Goal: Task Accomplishment & Management: Manage account settings

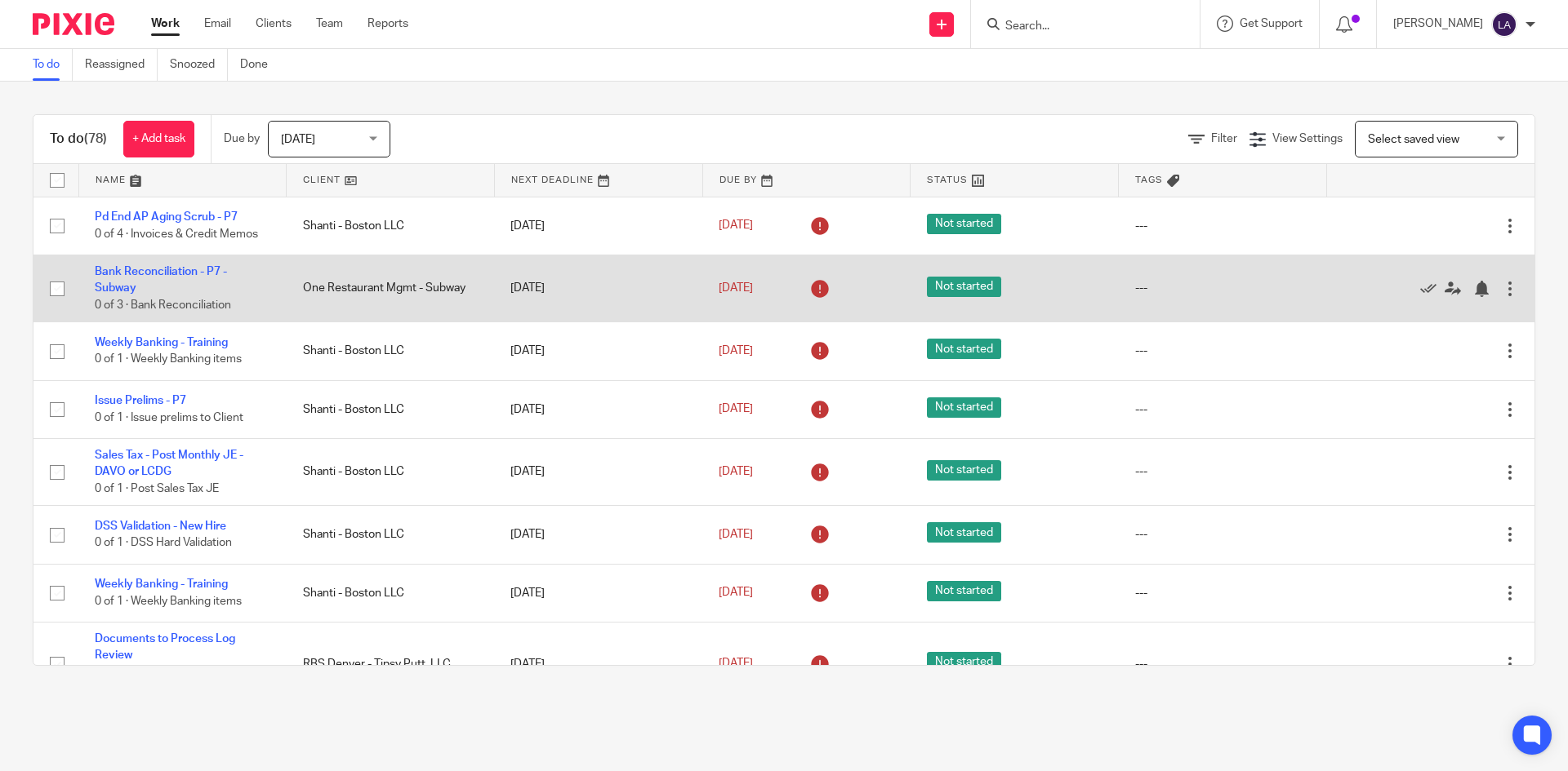
click at [56, 288] on input "checkbox" at bounding box center [57, 289] width 31 height 31
checkbox input "true"
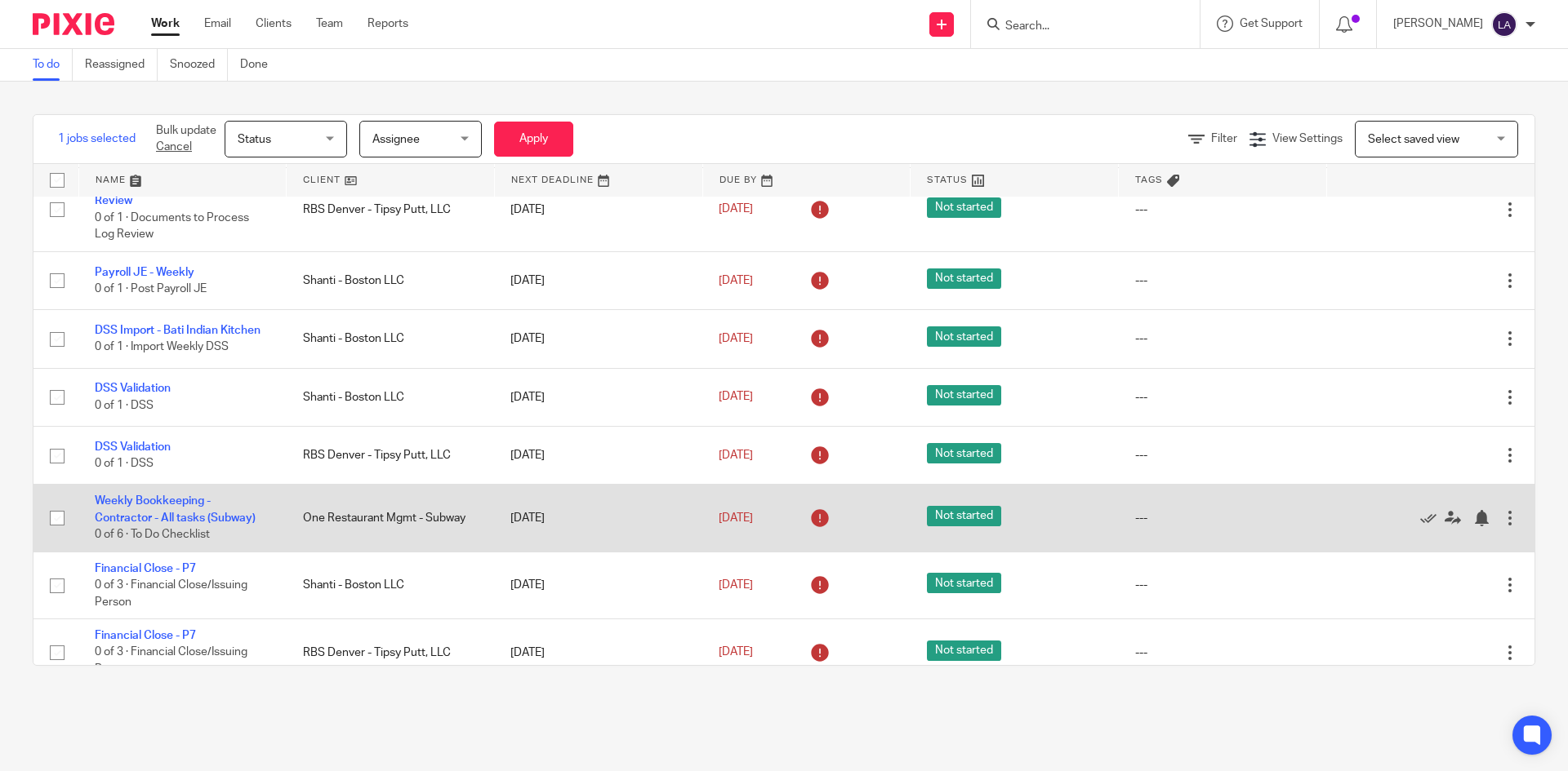
scroll to position [463, 0]
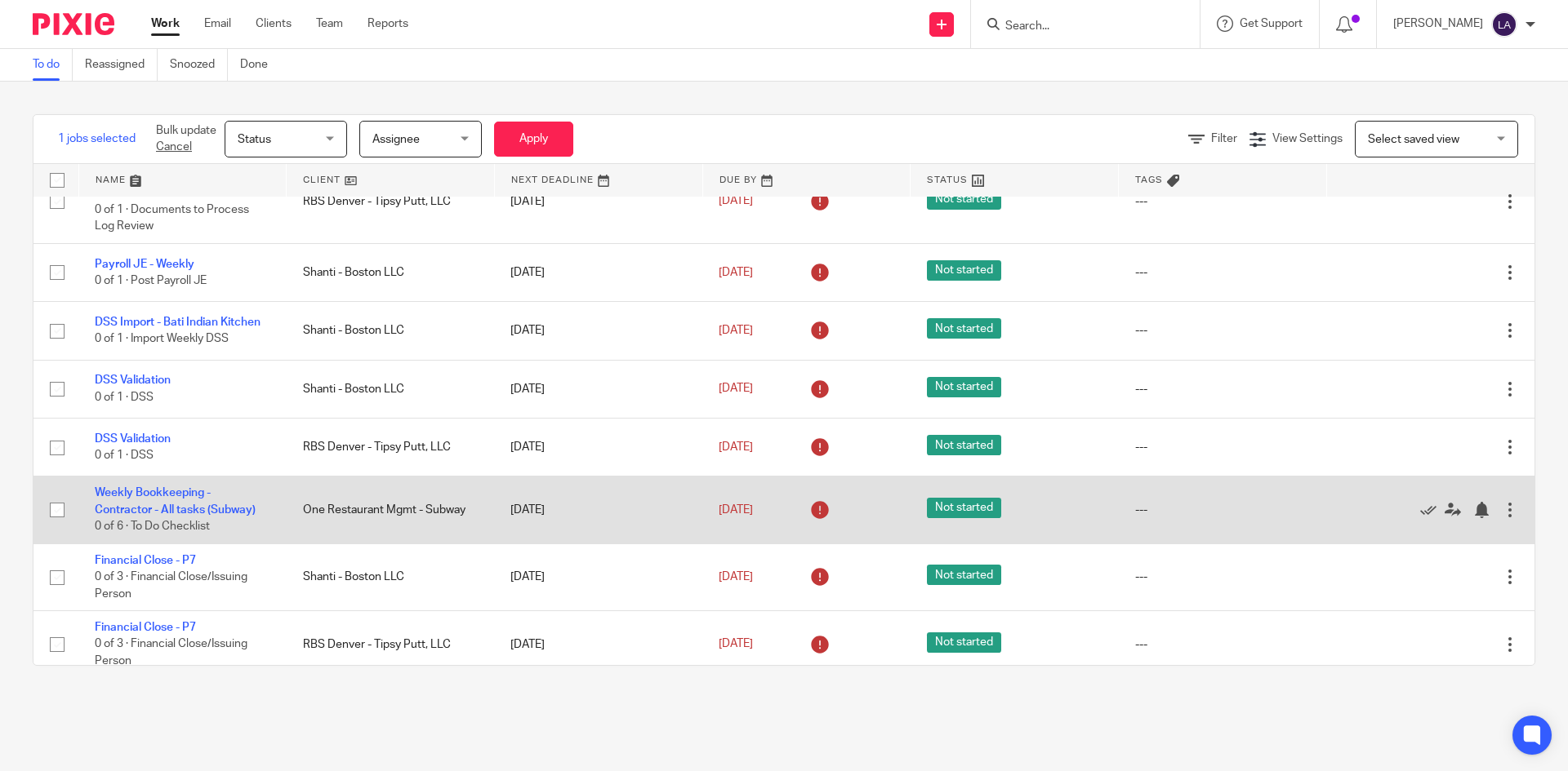
click at [60, 509] on input "checkbox" at bounding box center [57, 510] width 31 height 31
checkbox input "true"
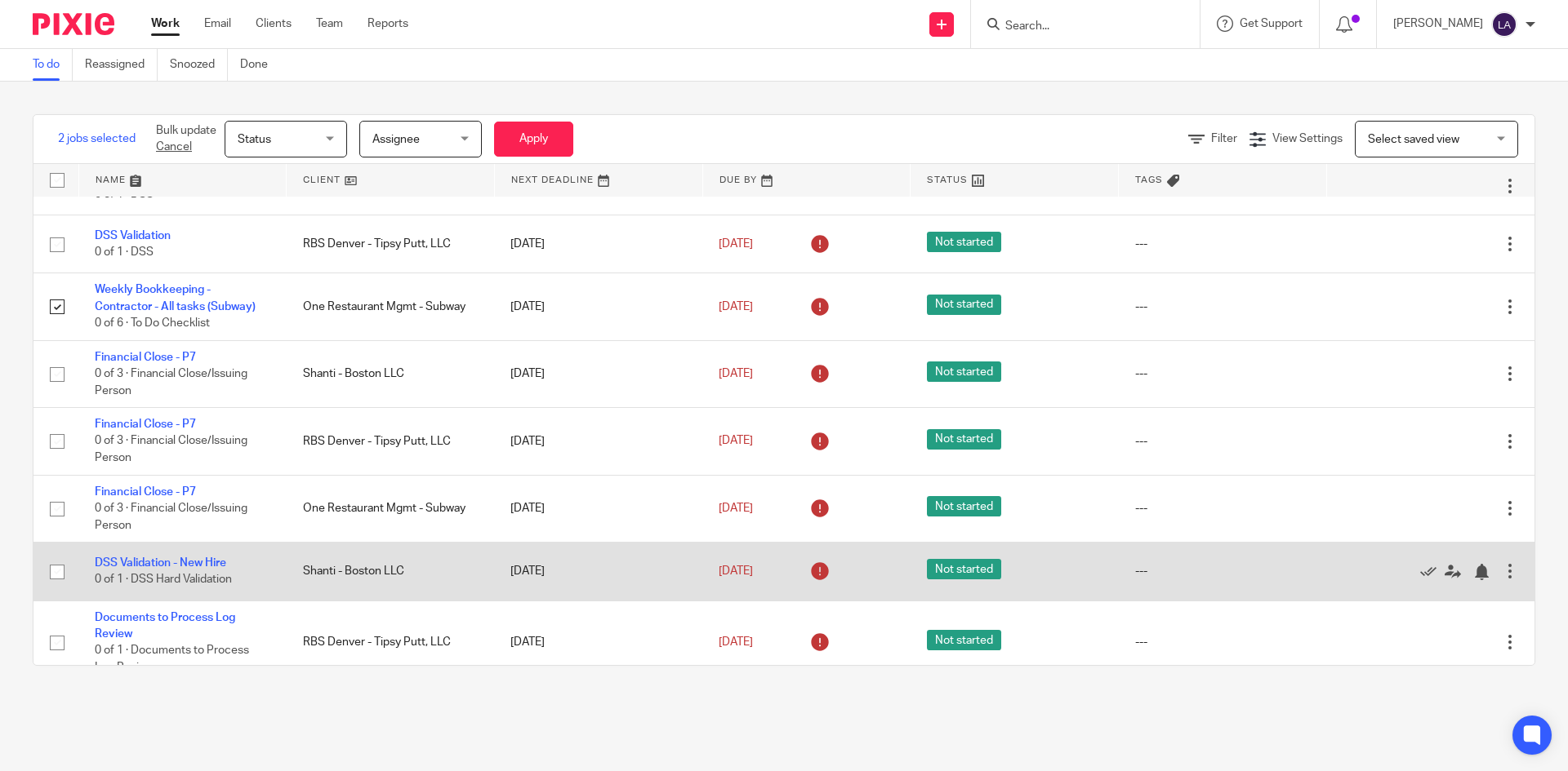
scroll to position [680, 0]
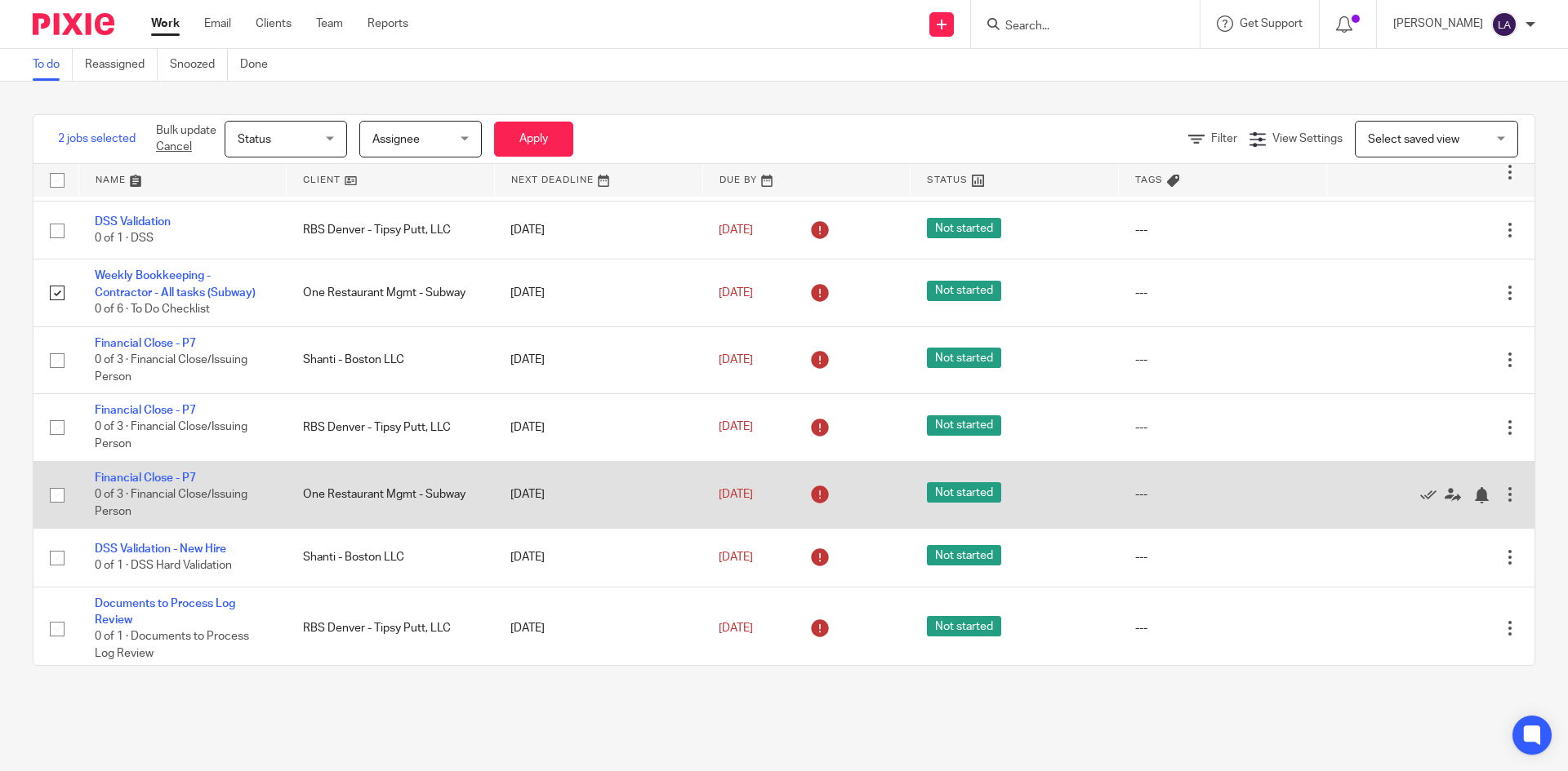
click at [54, 493] on input "checkbox" at bounding box center [57, 496] width 31 height 31
checkbox input "true"
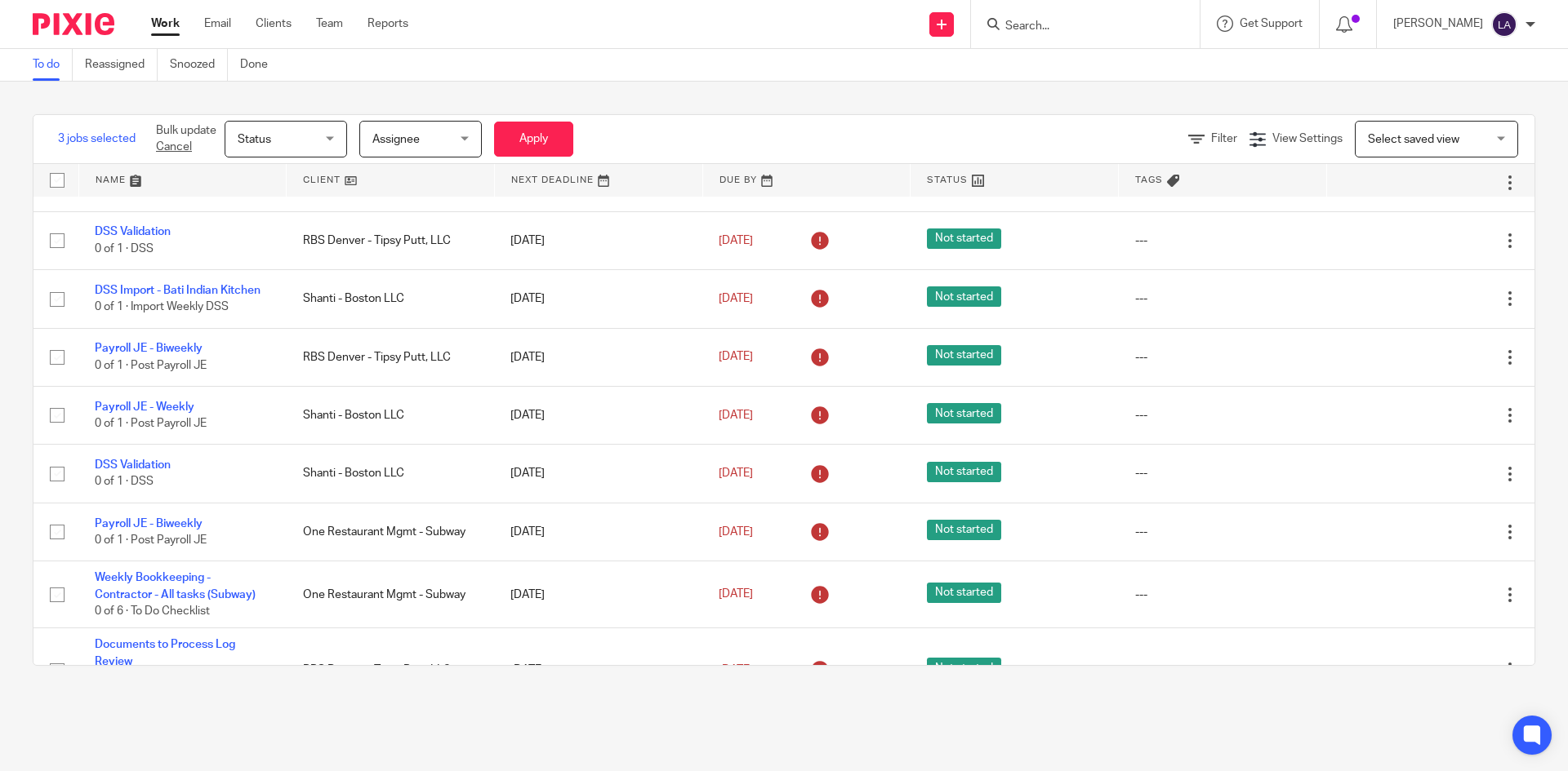
scroll to position [1224, 0]
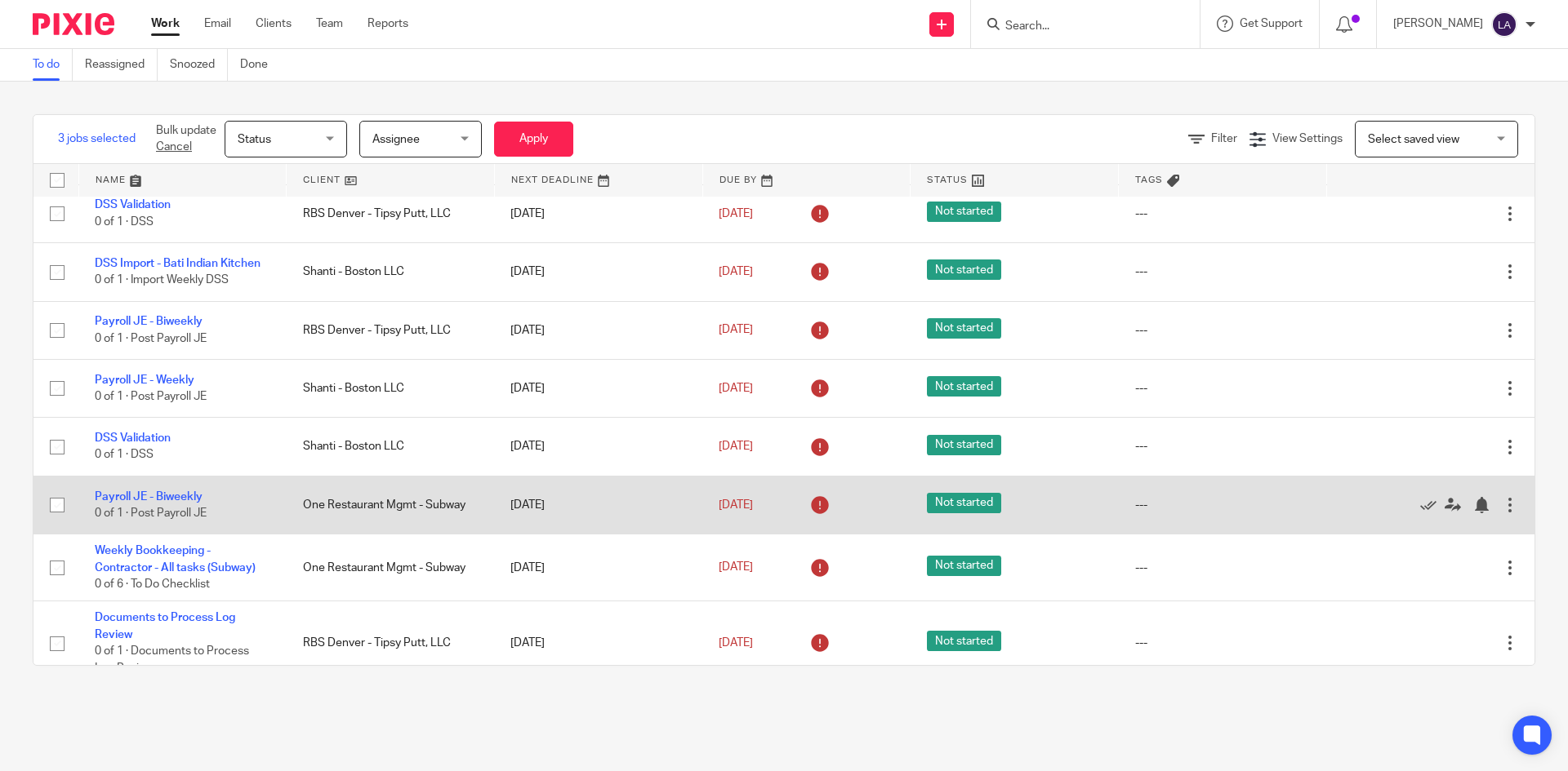
click at [49, 501] on input "checkbox" at bounding box center [57, 505] width 31 height 31
checkbox input "true"
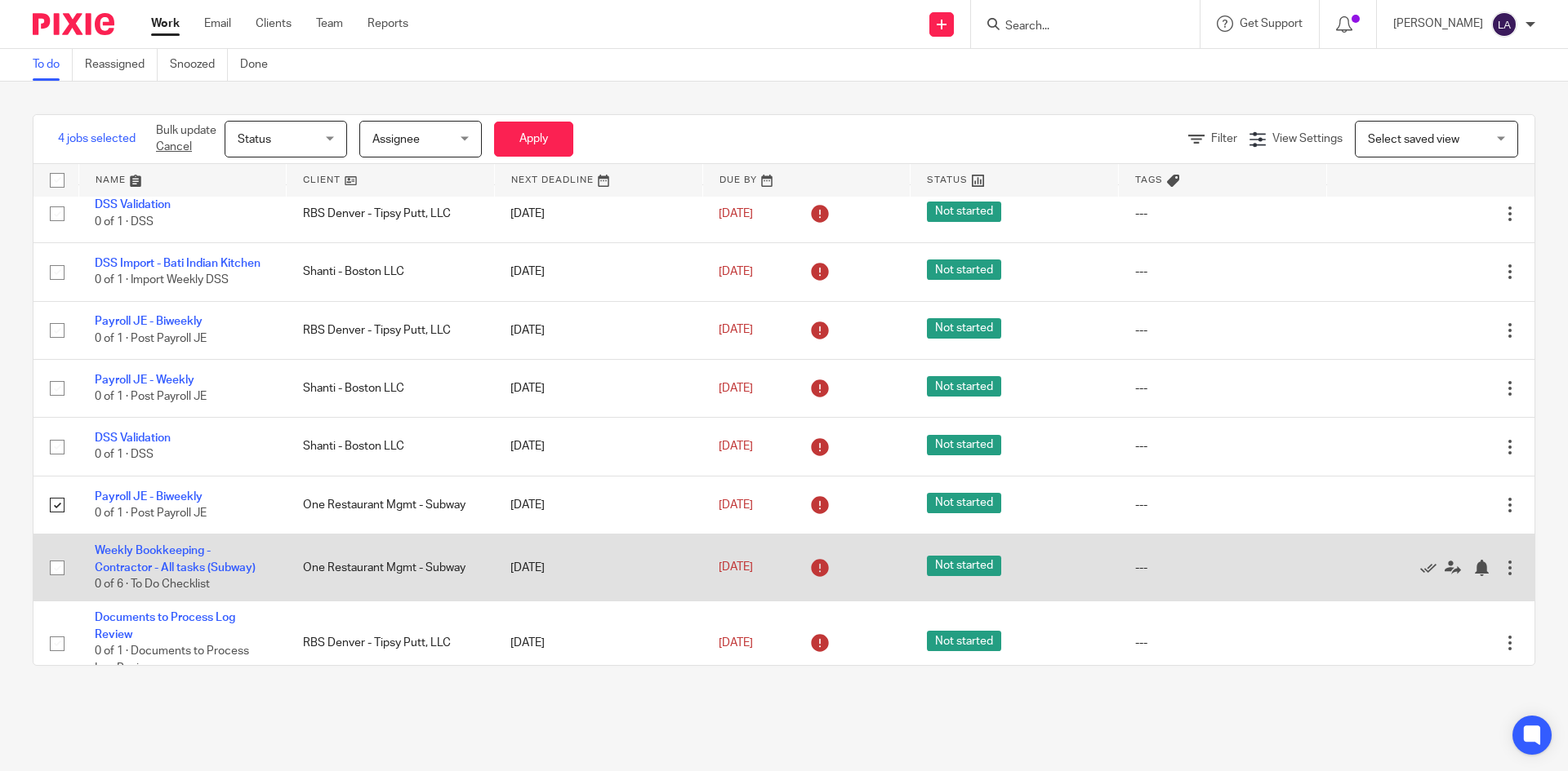
click at [54, 571] on input "checkbox" at bounding box center [57, 568] width 31 height 31
checkbox input "true"
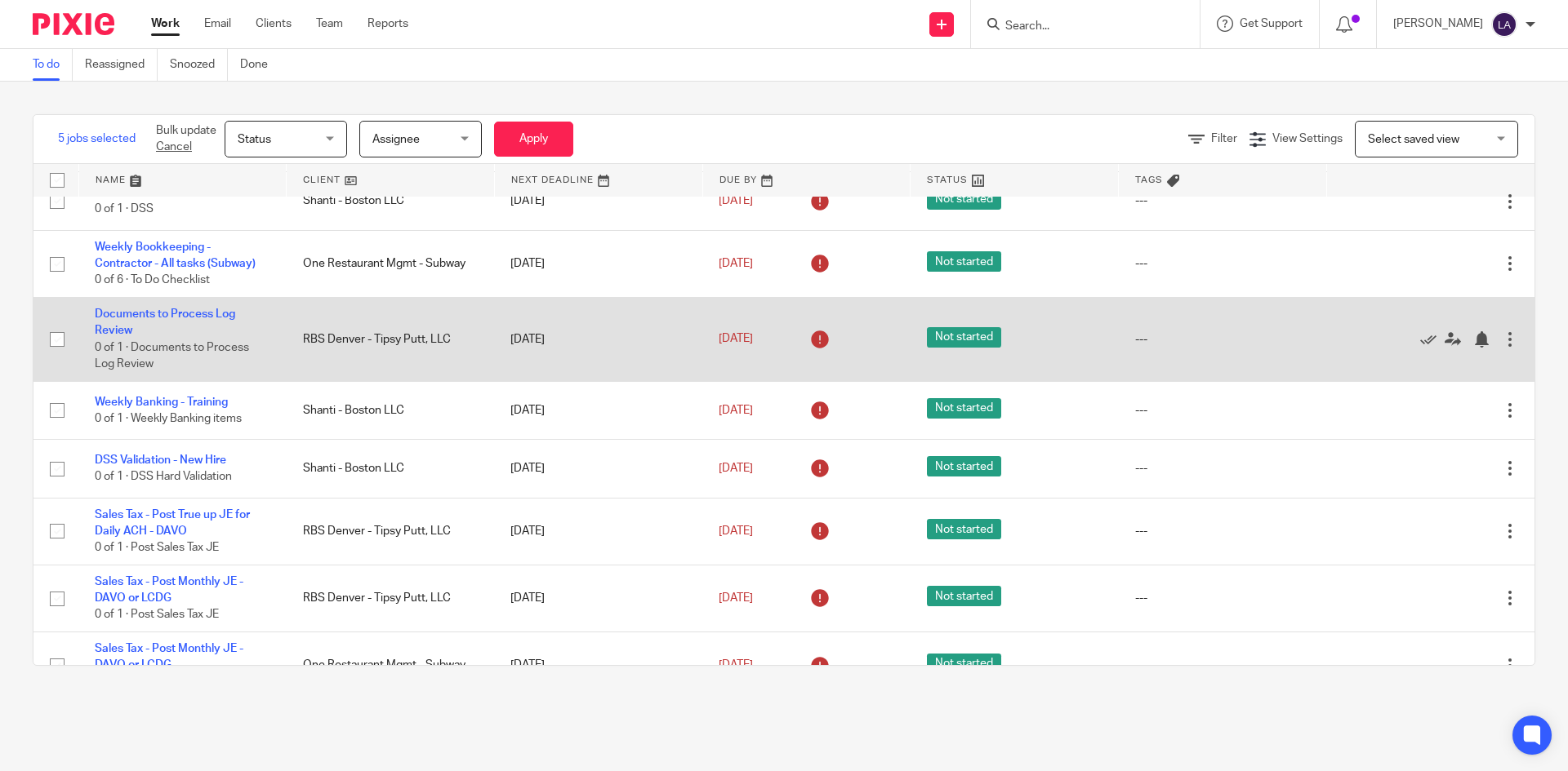
scroll to position [1986, 0]
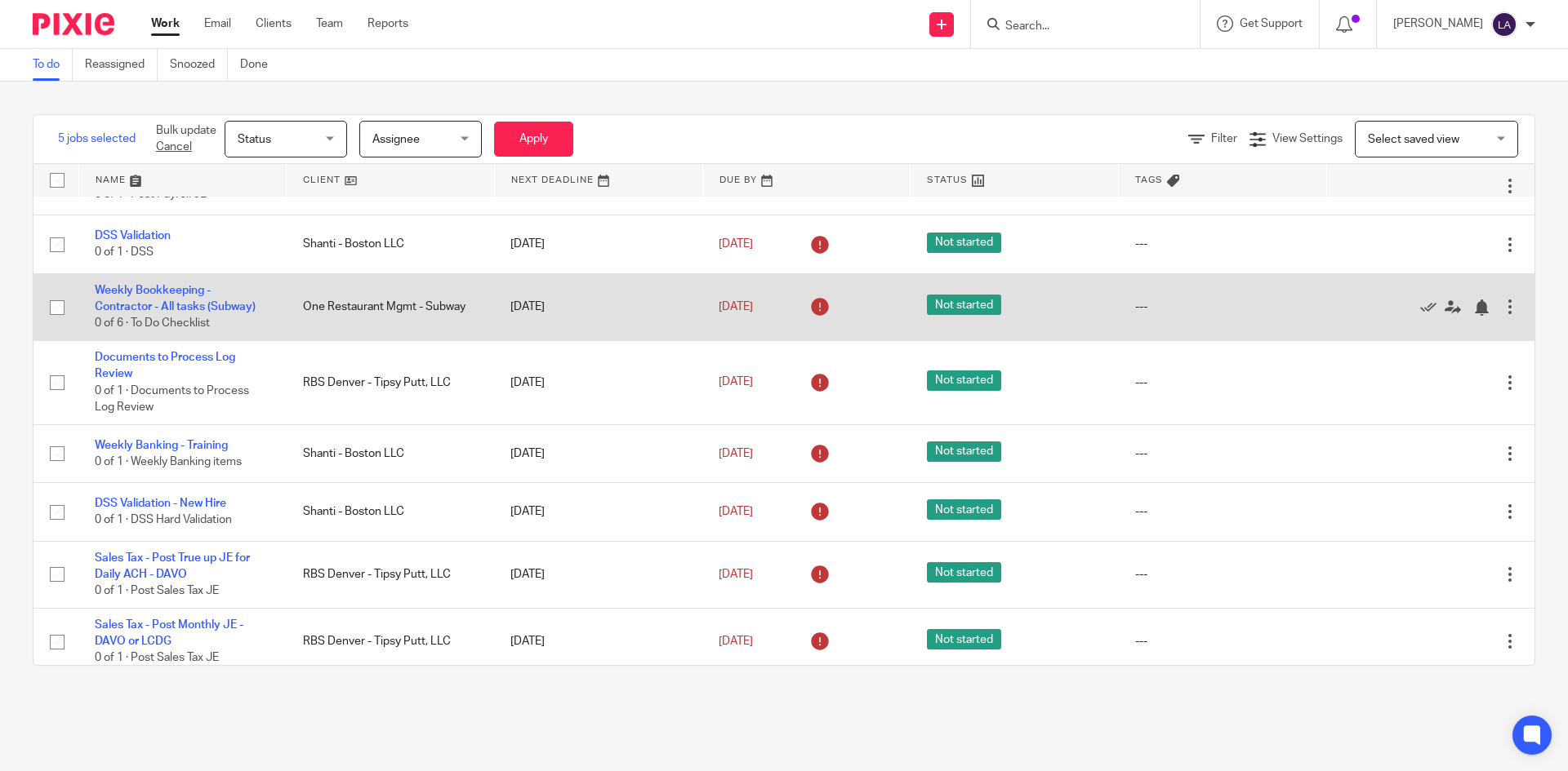
click at [54, 304] on input "checkbox" at bounding box center [57, 308] width 31 height 31
checkbox input "true"
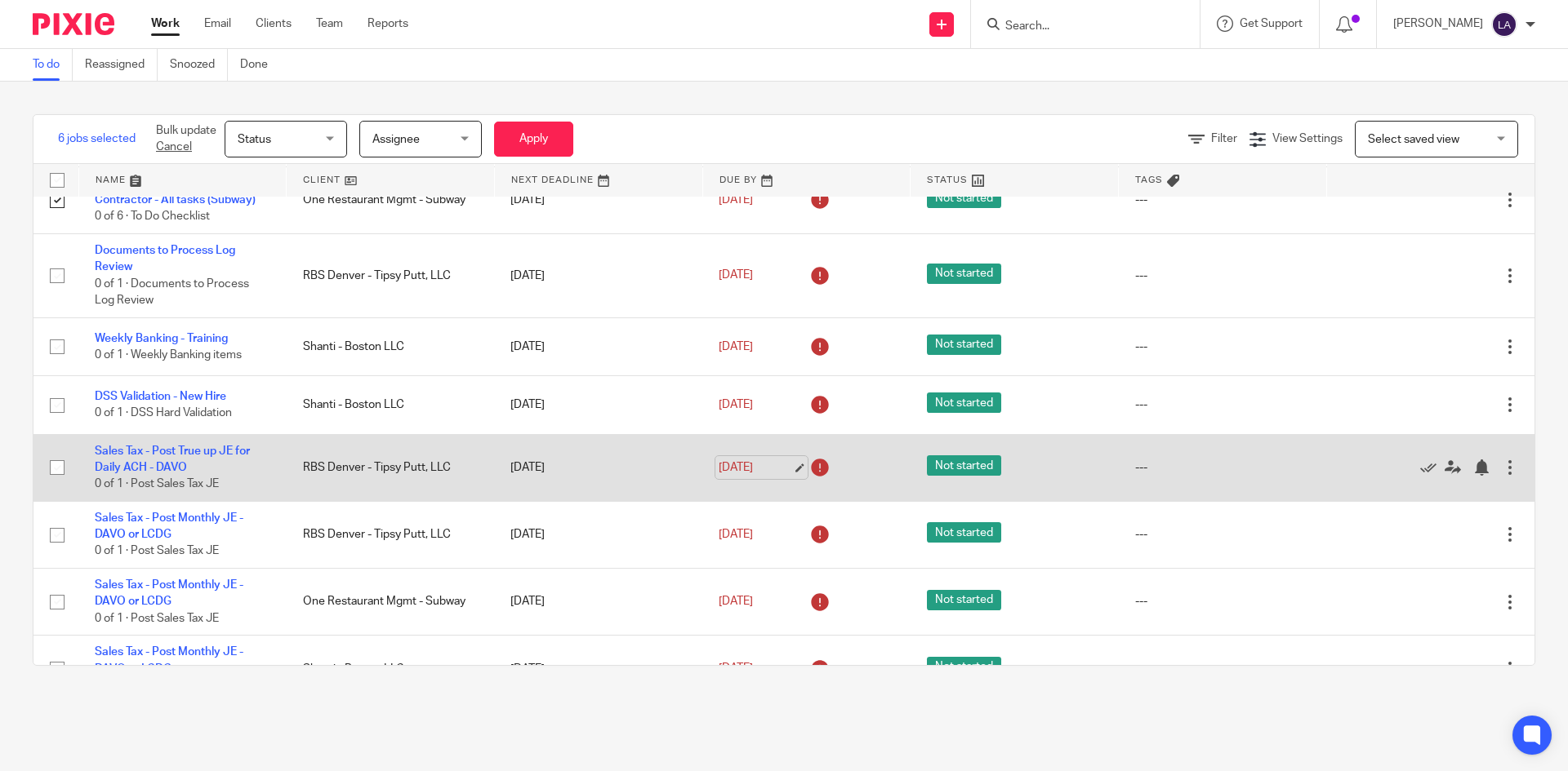
scroll to position [2122, 0]
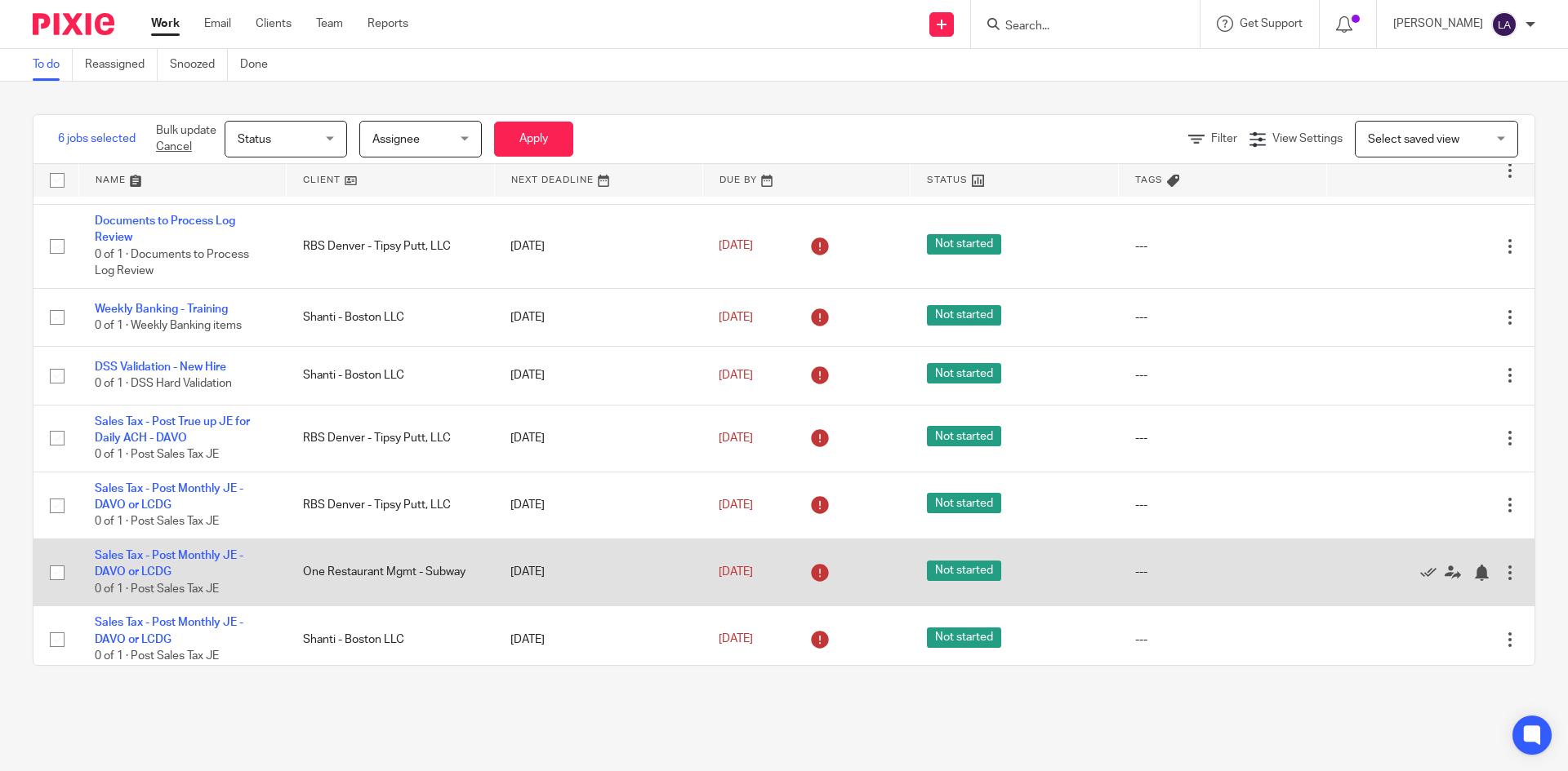
click at [48, 566] on input "checkbox" at bounding box center [57, 573] width 31 height 31
click at [55, 571] on input "checkbox" at bounding box center [57, 573] width 31 height 31
click at [54, 572] on input "checkbox" at bounding box center [57, 573] width 31 height 31
checkbox input "true"
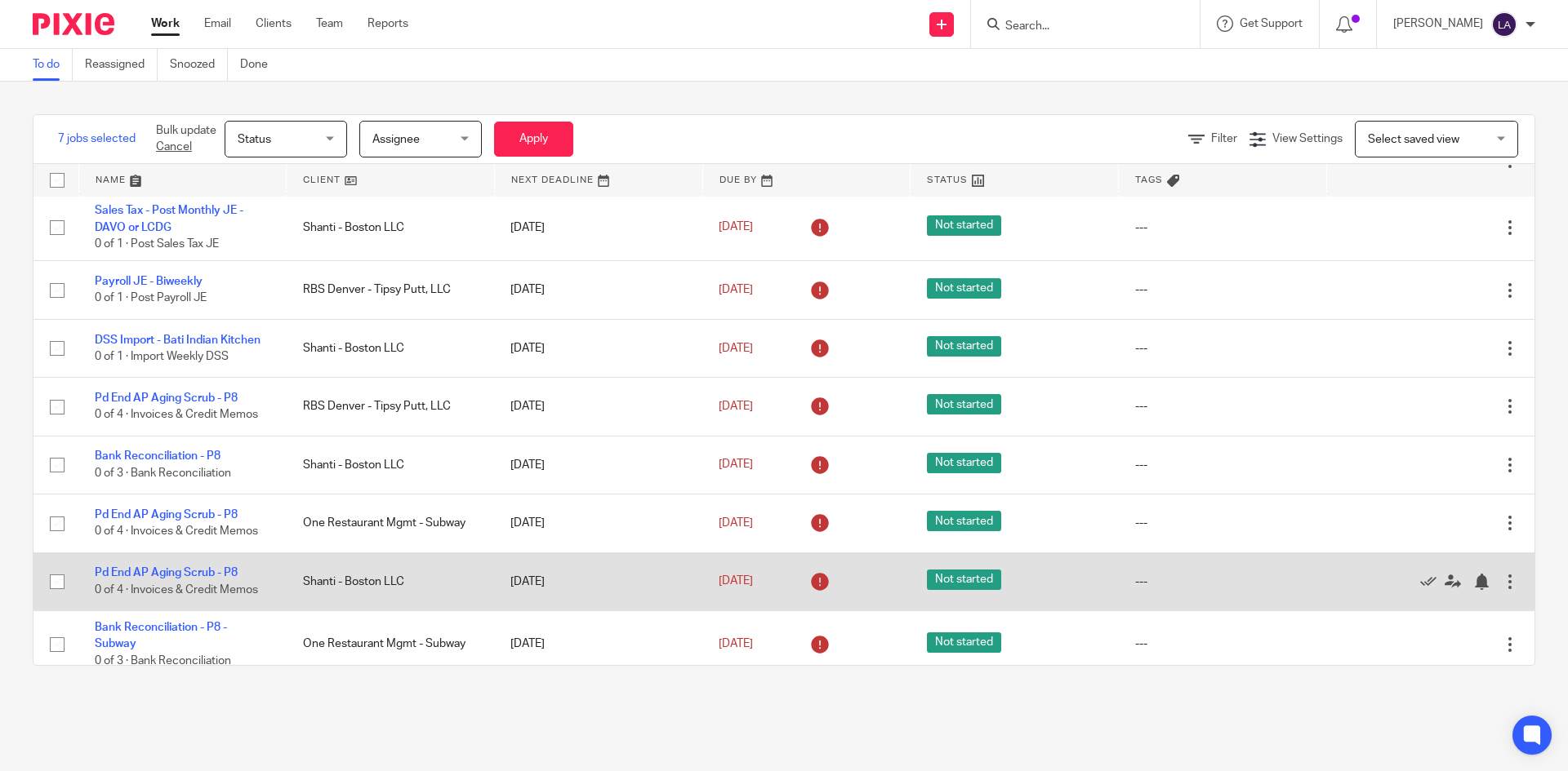
scroll to position [2585, 0]
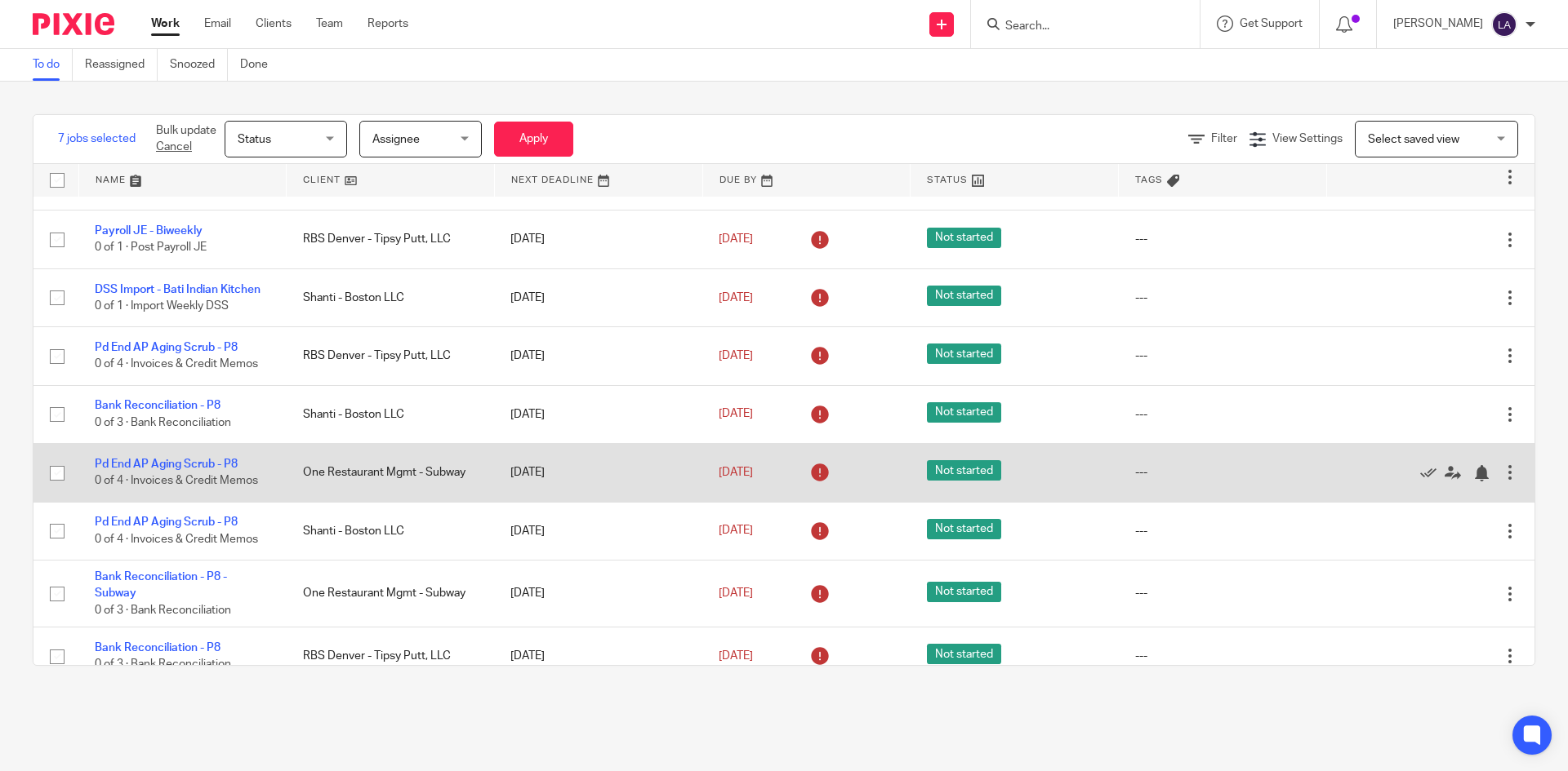
click at [62, 473] on input "checkbox" at bounding box center [57, 474] width 31 height 31
checkbox input "true"
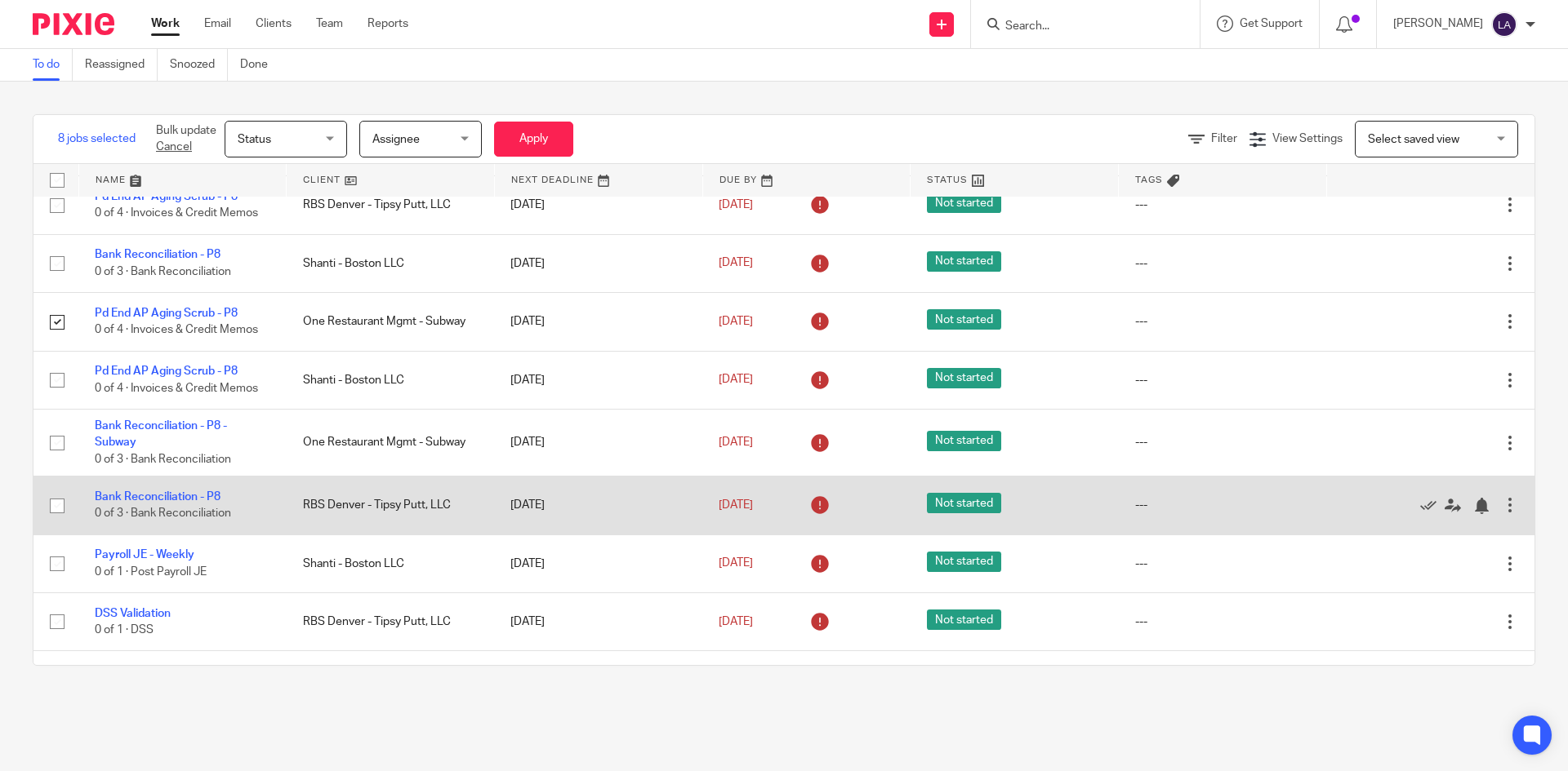
scroll to position [2748, 0]
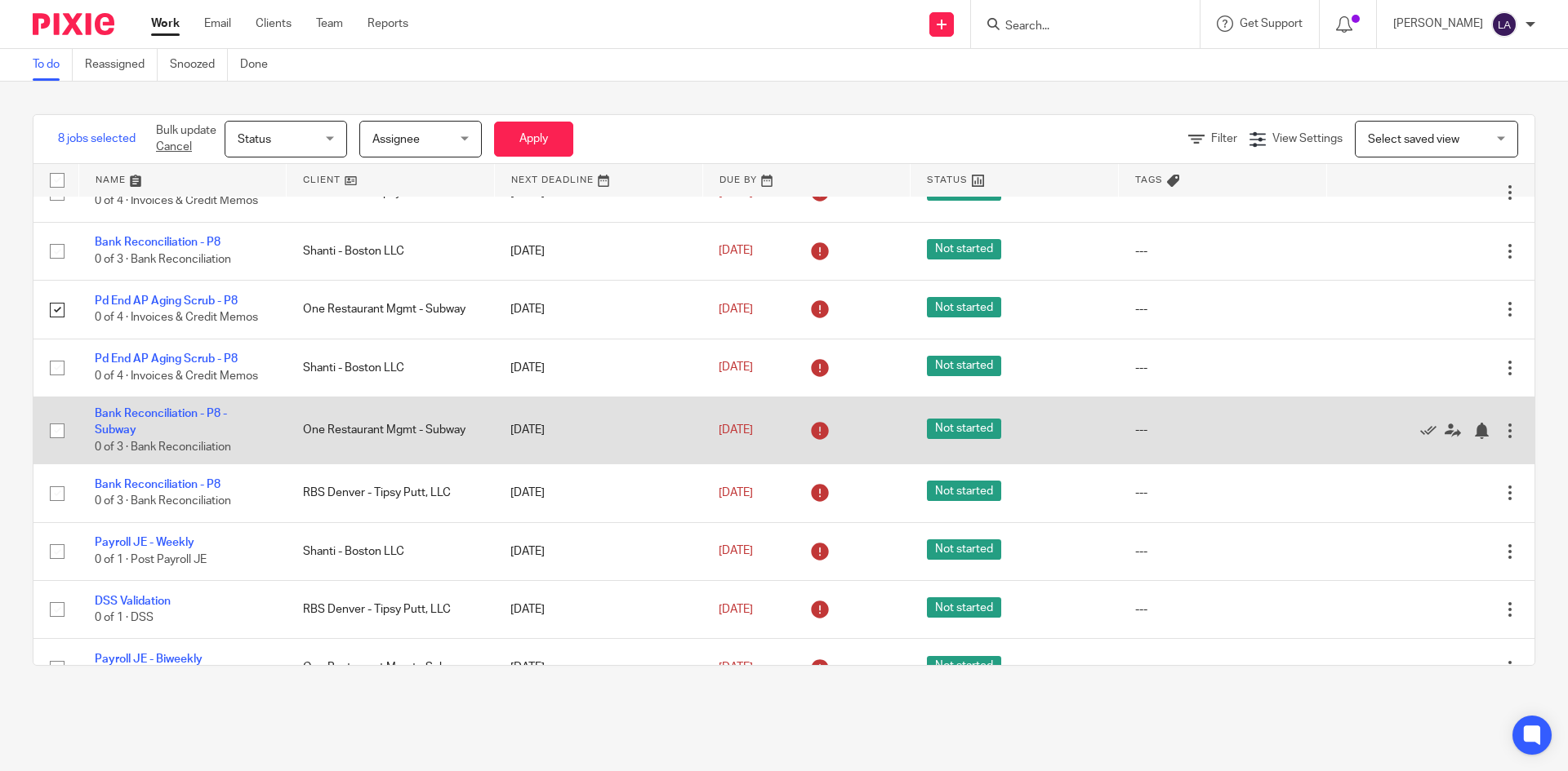
click at [57, 429] on input "checkbox" at bounding box center [57, 431] width 31 height 31
checkbox input "true"
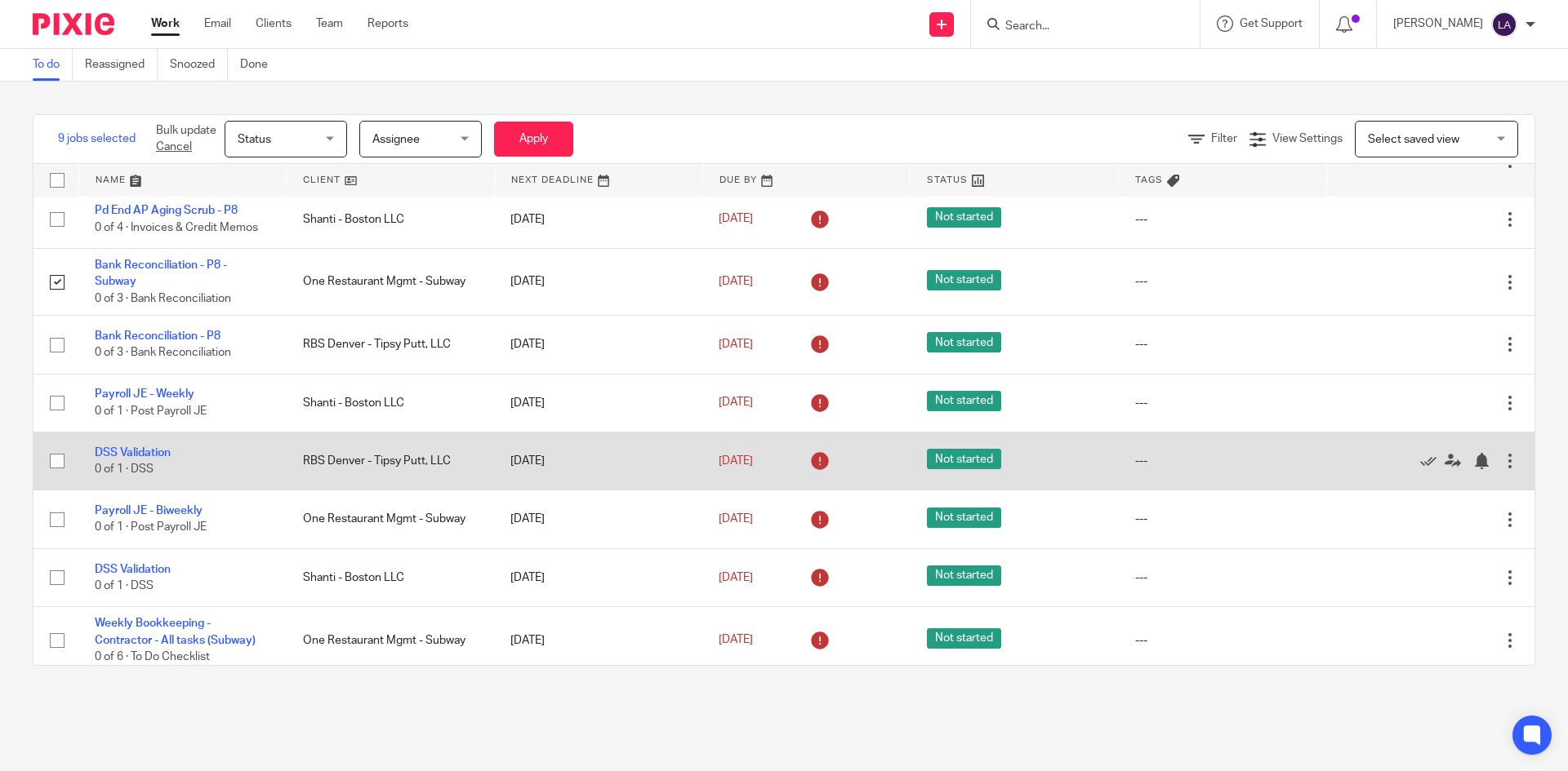
scroll to position [2911, 0]
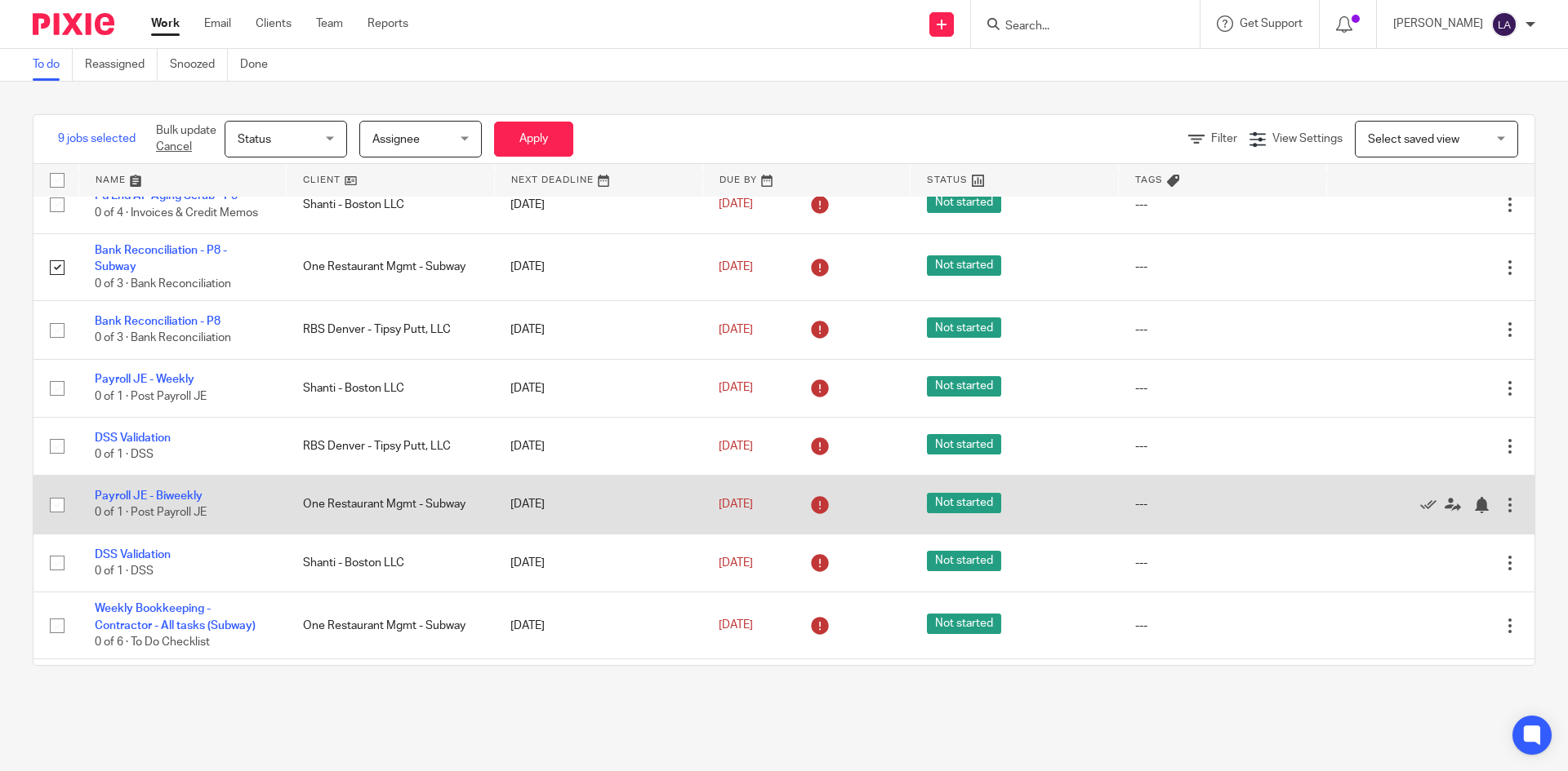
click at [55, 510] on input "checkbox" at bounding box center [57, 505] width 31 height 31
checkbox input "true"
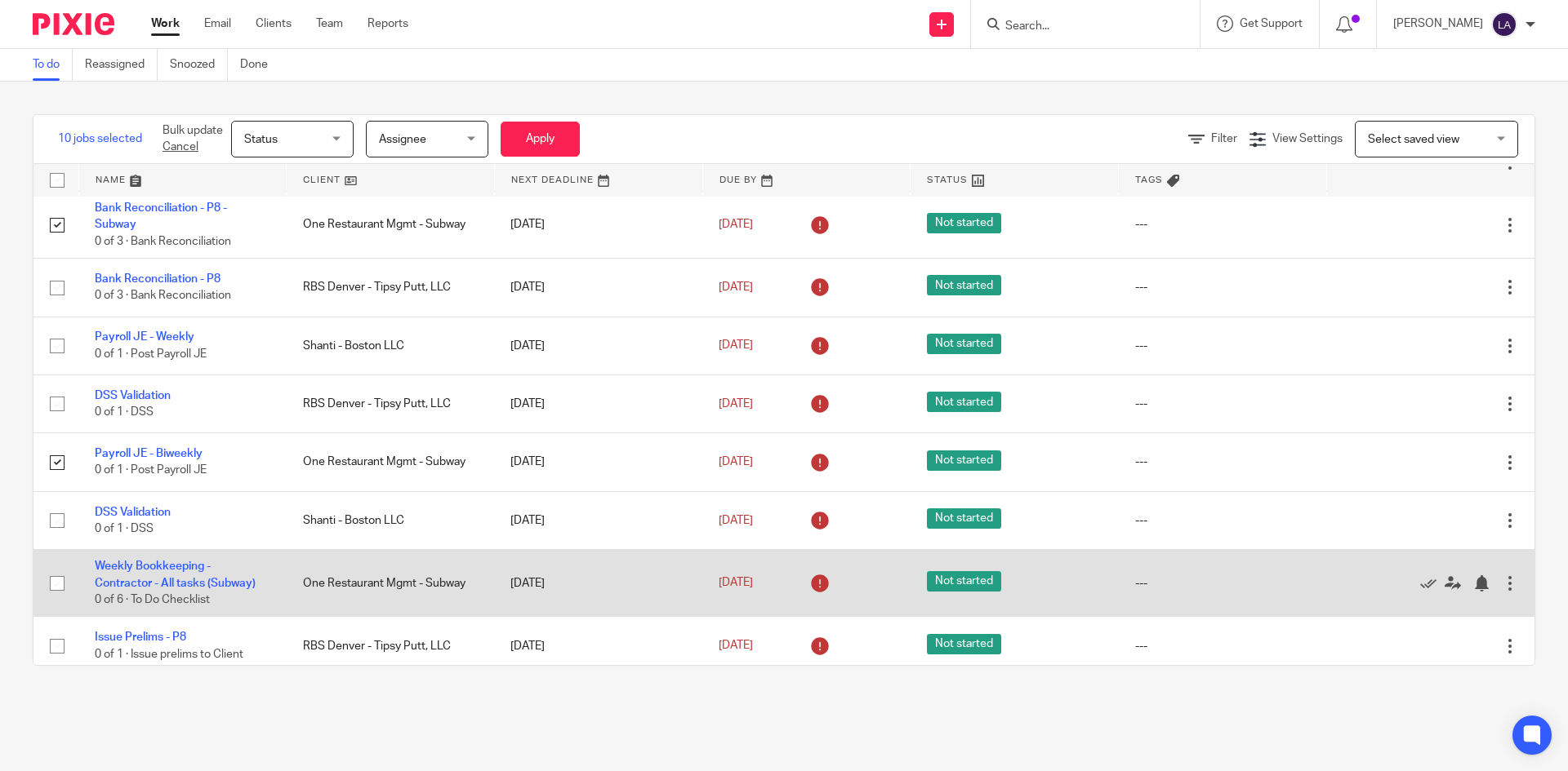
scroll to position [3074, 0]
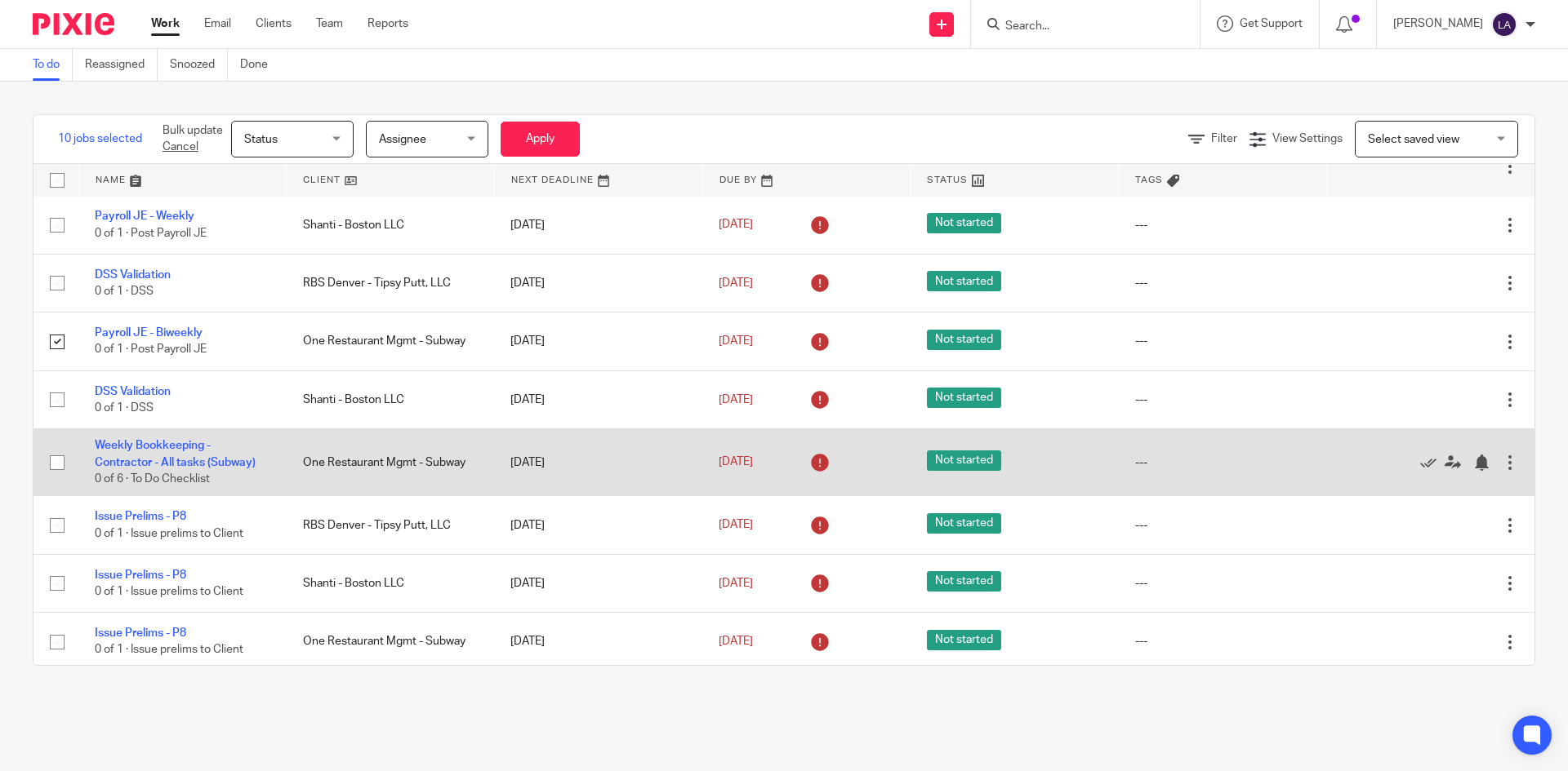
click at [49, 462] on input "checkbox" at bounding box center [57, 463] width 31 height 31
checkbox input "true"
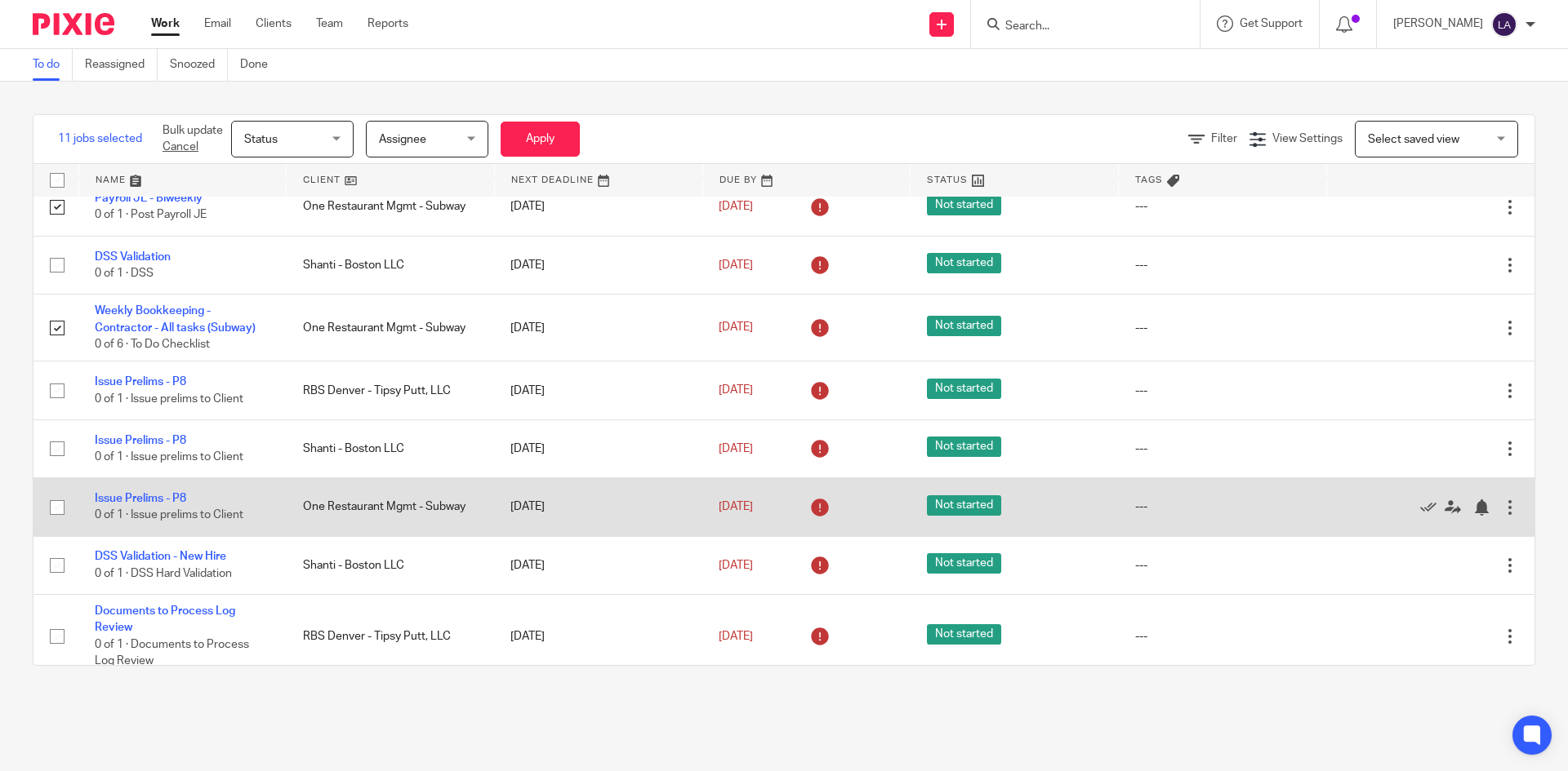
scroll to position [3210, 0]
click at [54, 510] on input "checkbox" at bounding box center [57, 507] width 31 height 31
checkbox input "true"
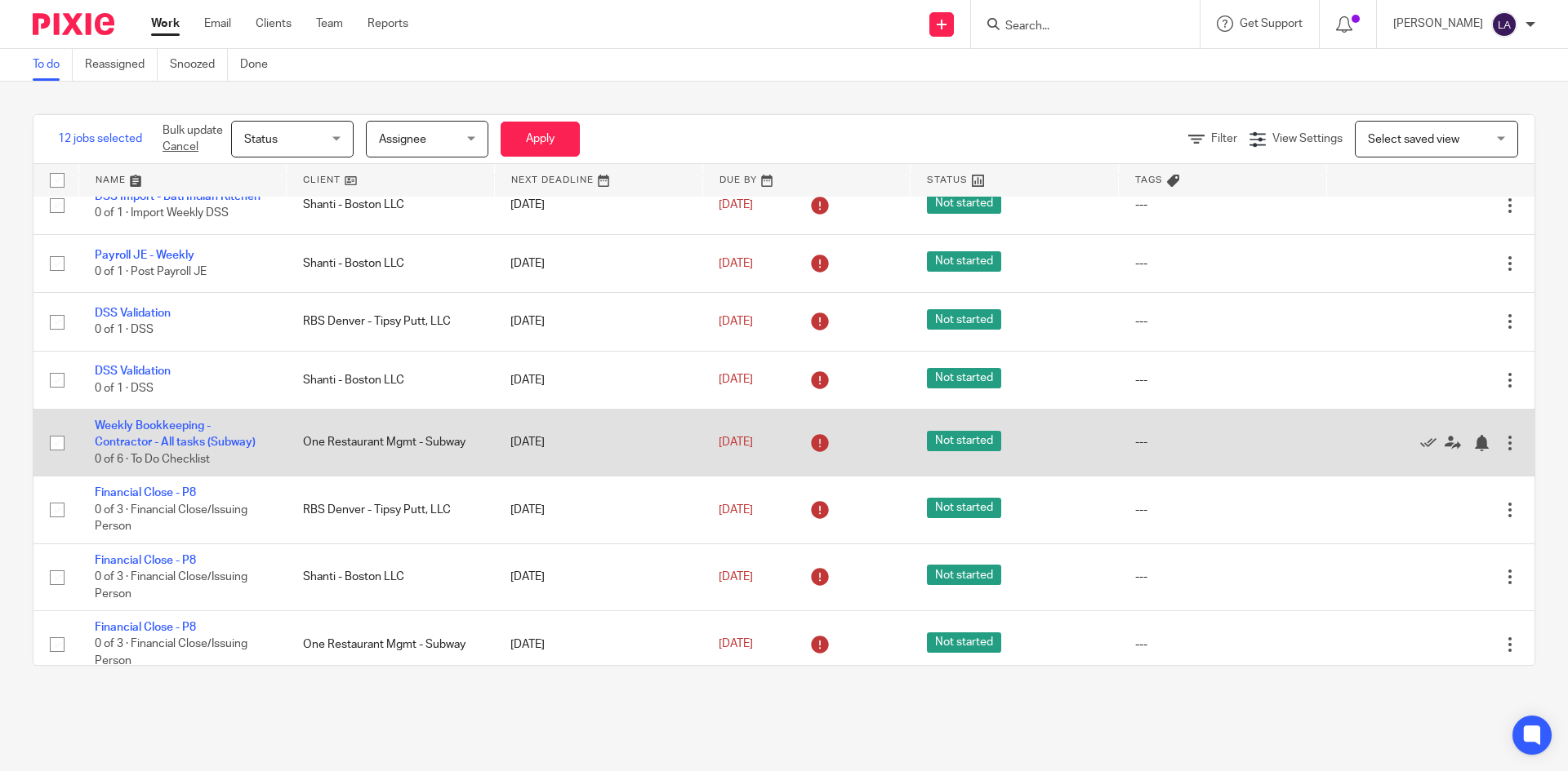
scroll to position [3781, 0]
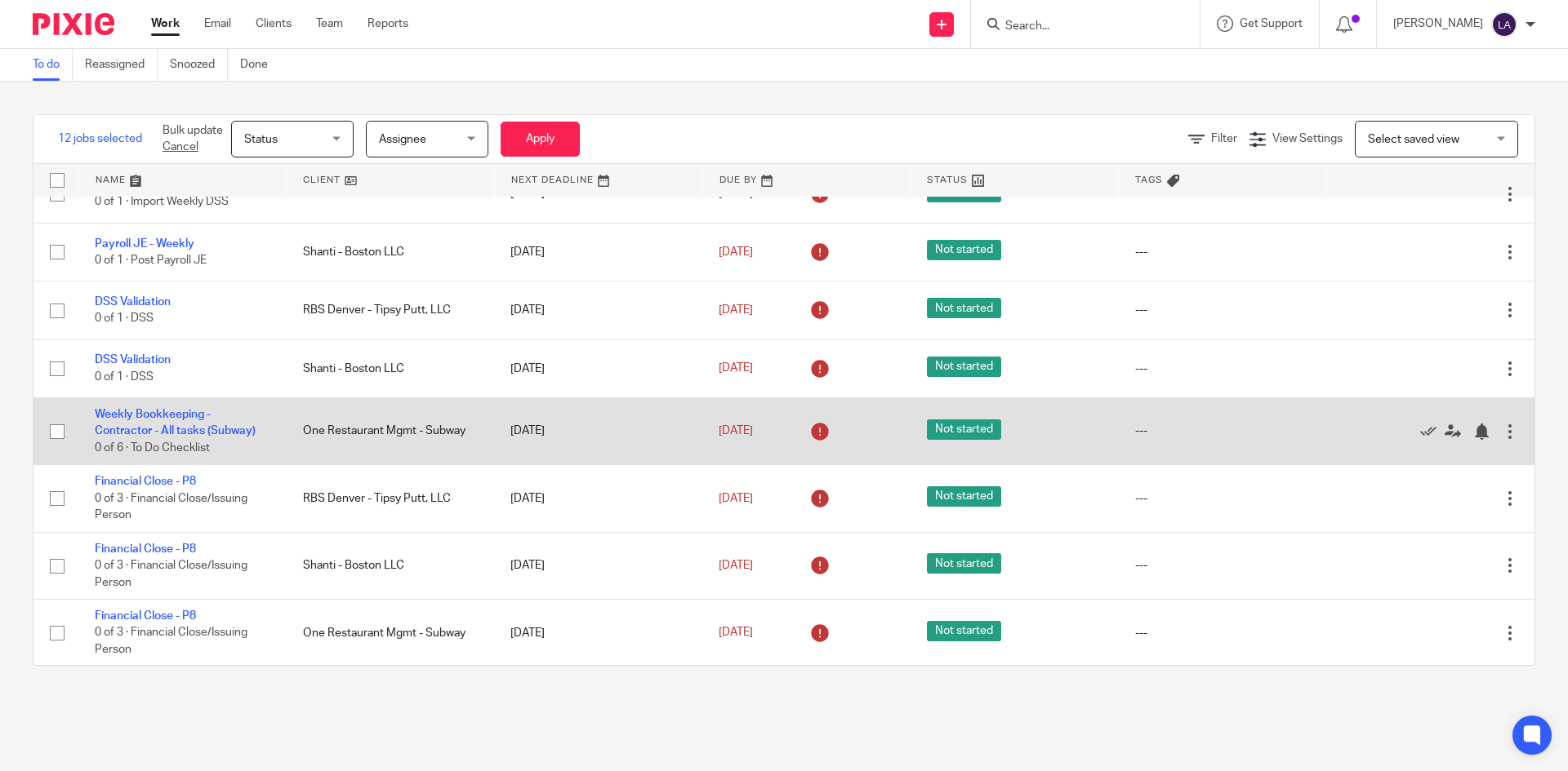
click at [59, 434] on input "checkbox" at bounding box center [57, 431] width 31 height 31
checkbox input "true"
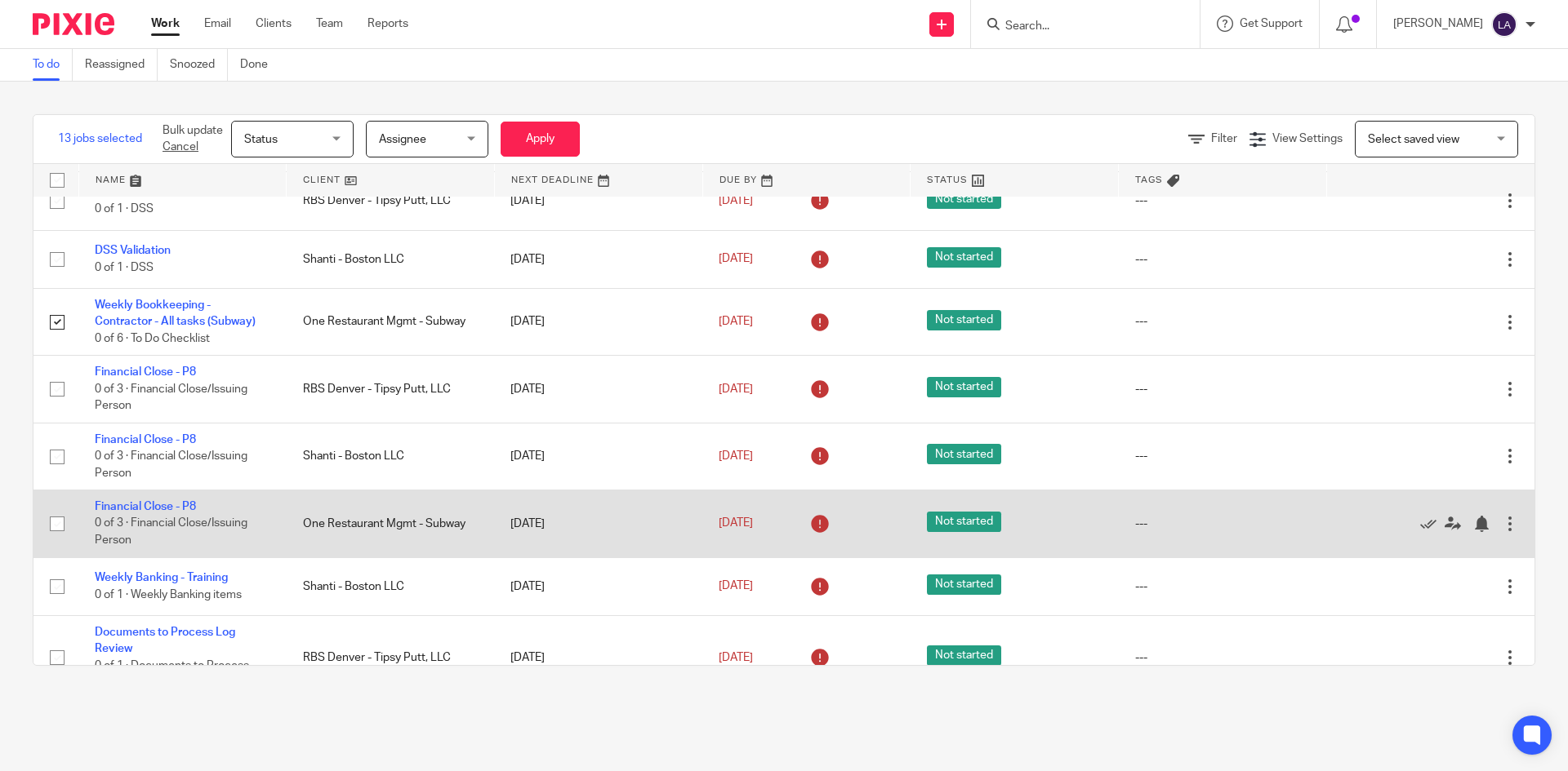
scroll to position [3944, 0]
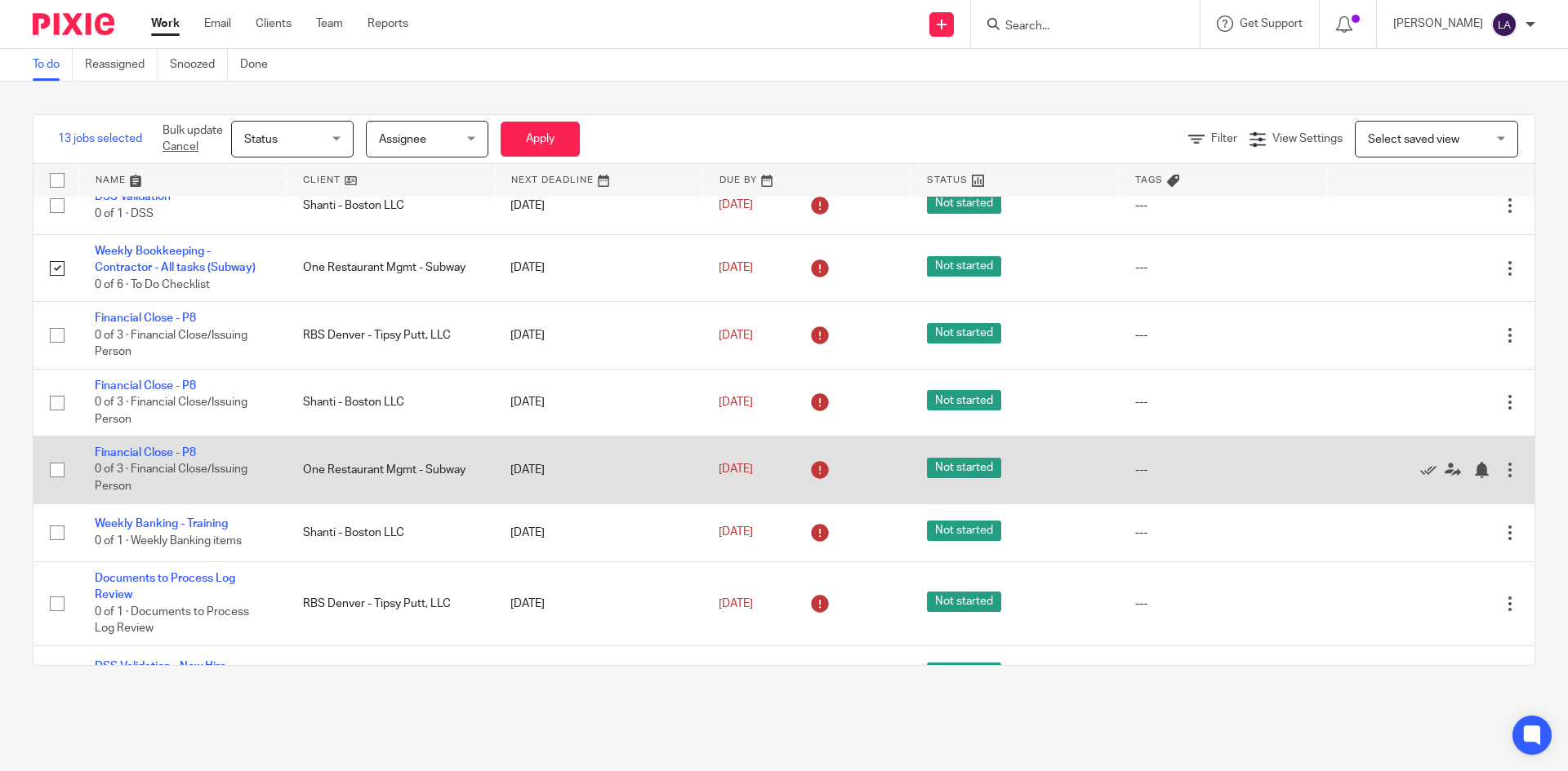
click at [60, 468] on input "checkbox" at bounding box center [57, 470] width 31 height 31
checkbox input "true"
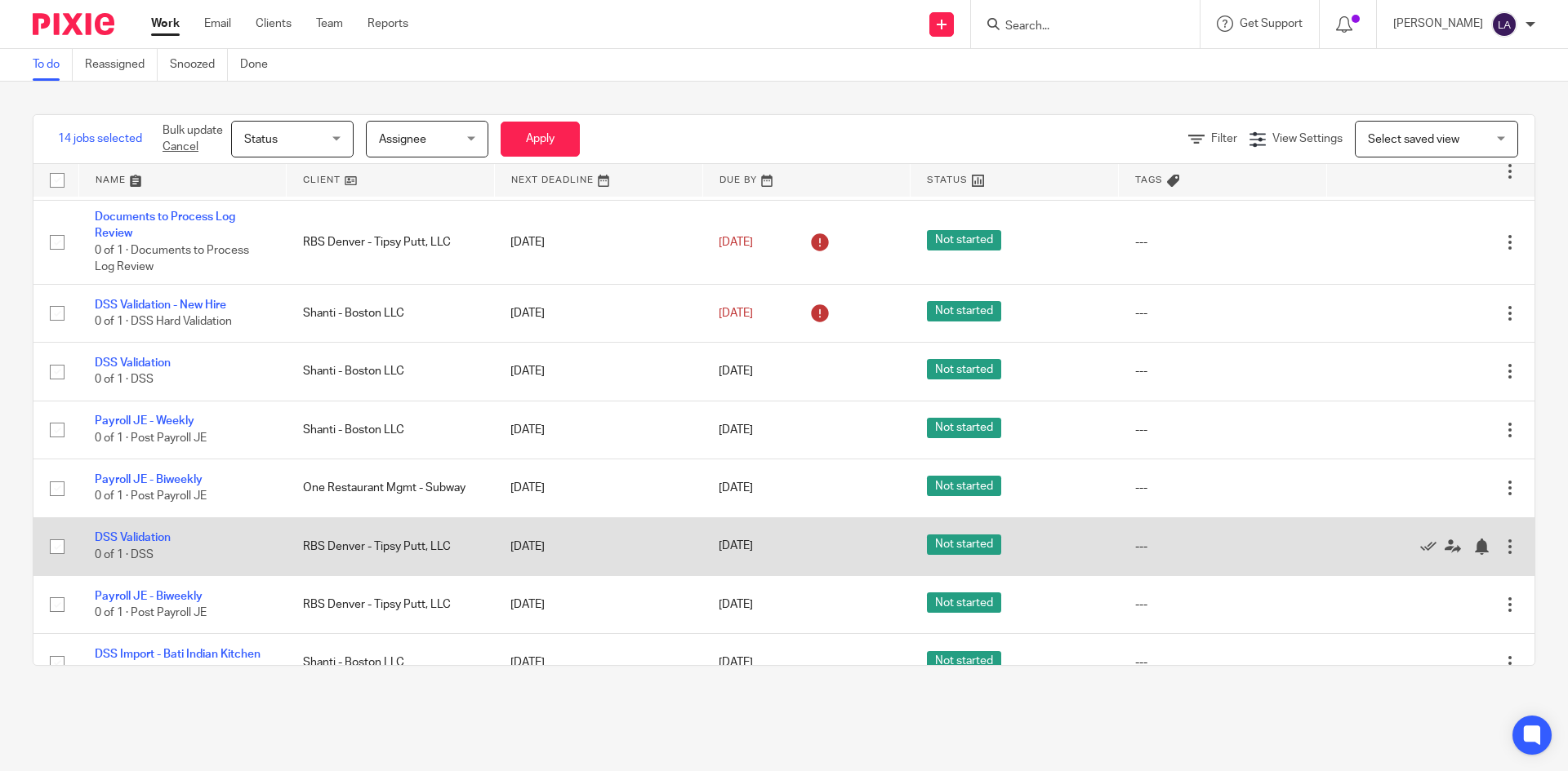
scroll to position [4325, 0]
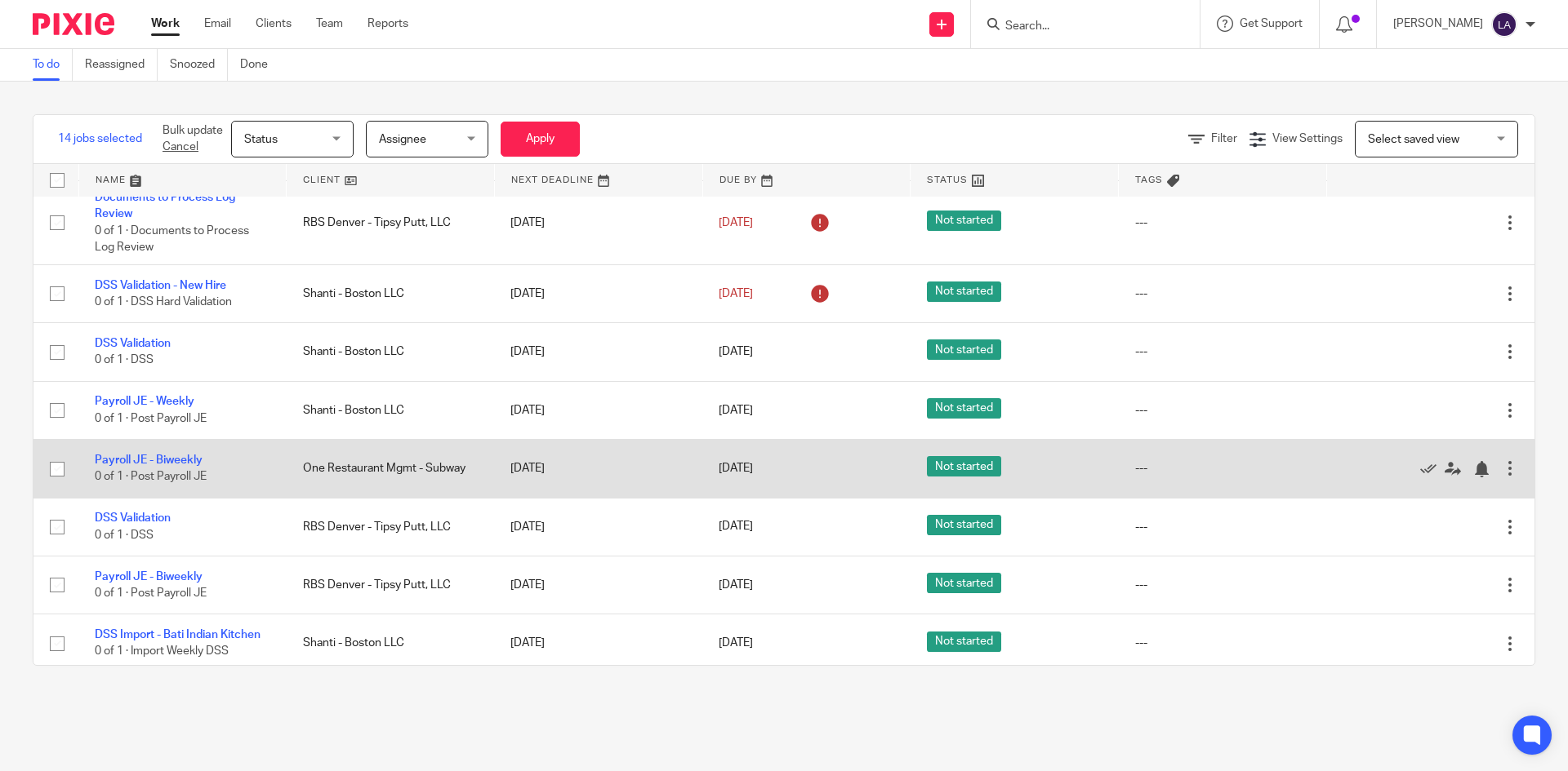
click at [56, 470] on input "checkbox" at bounding box center [57, 470] width 31 height 31
checkbox input "true"
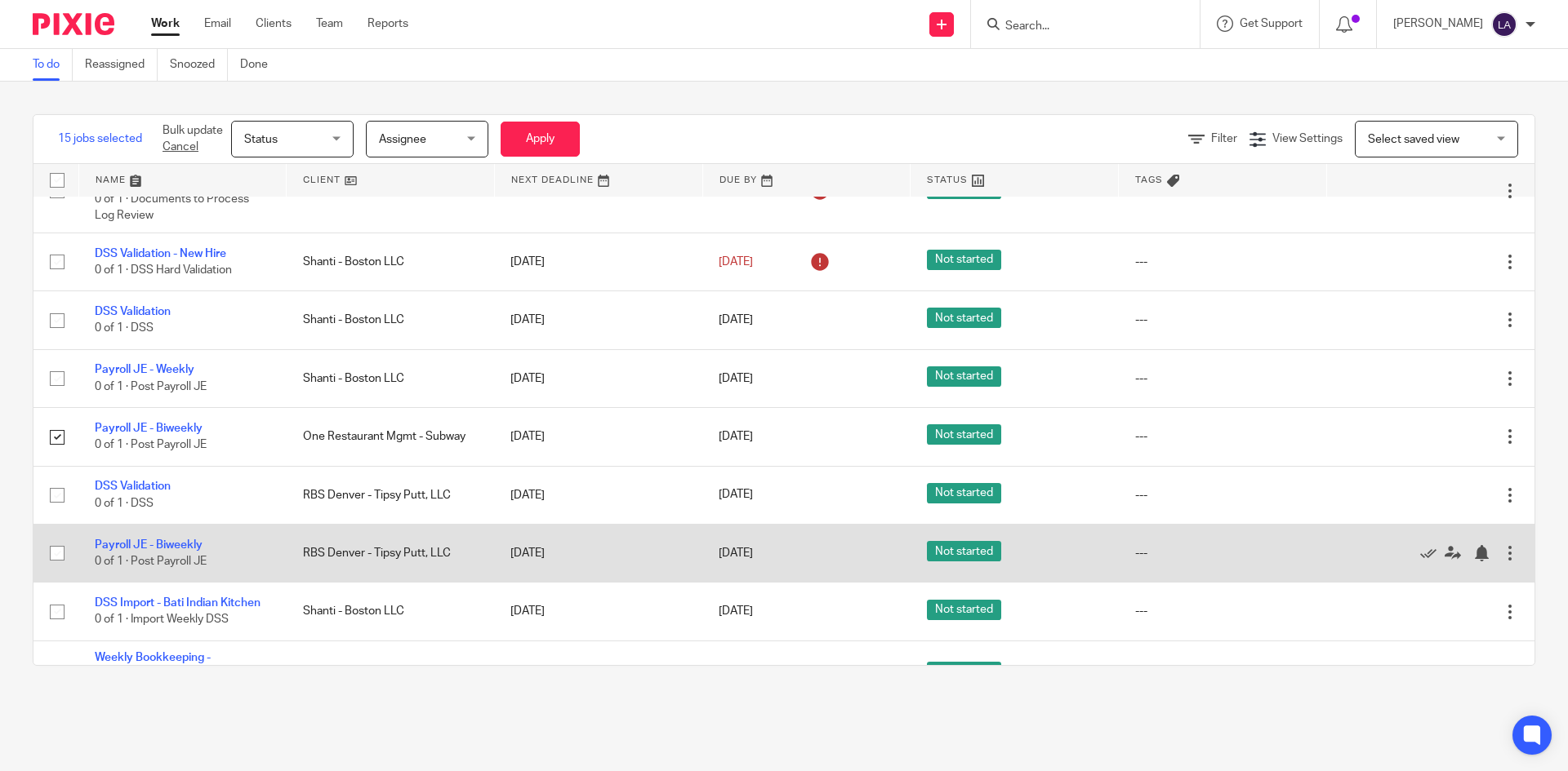
scroll to position [4400, 0]
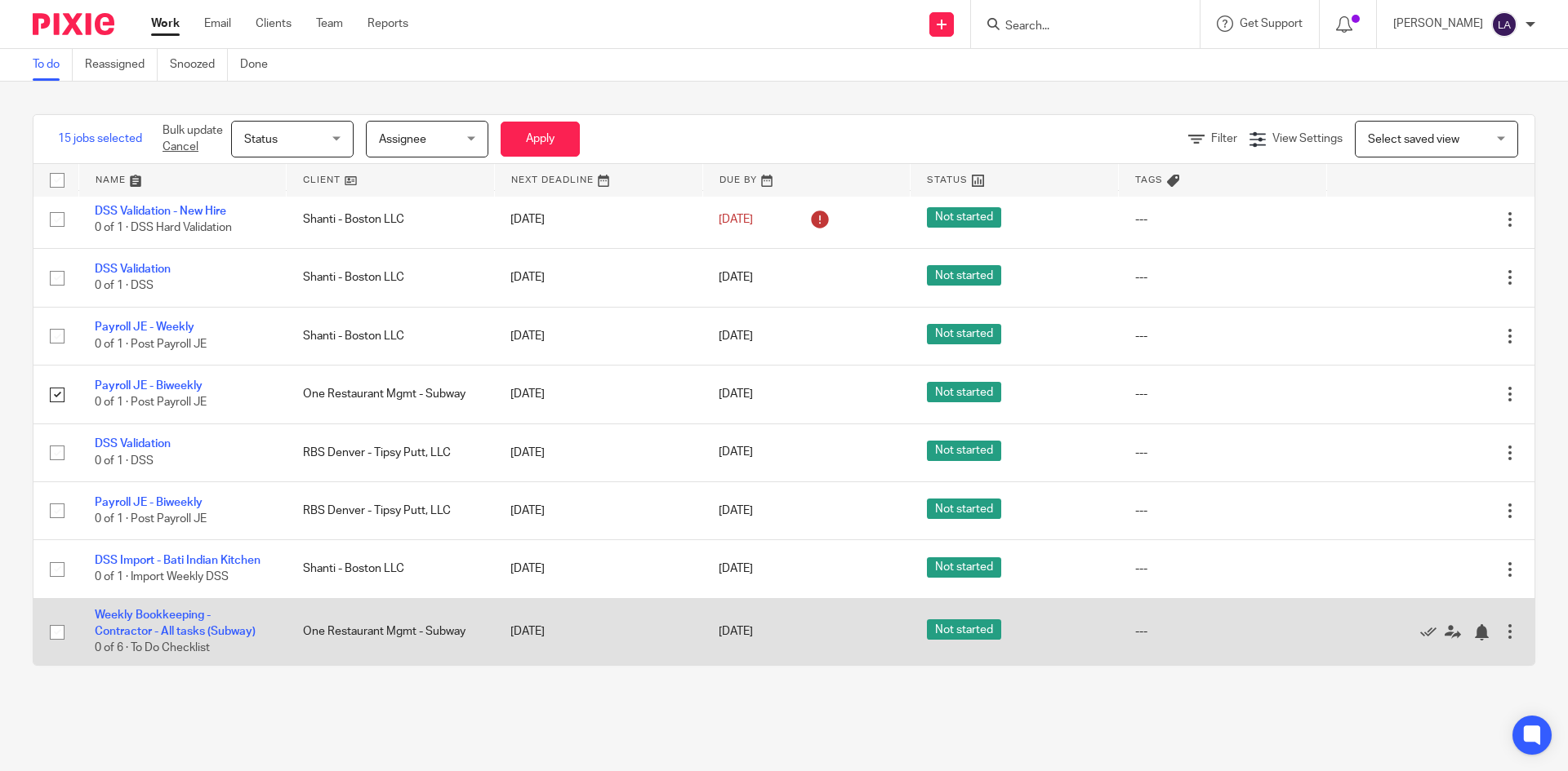
click at [53, 632] on input "checkbox" at bounding box center [57, 632] width 31 height 31
checkbox input "true"
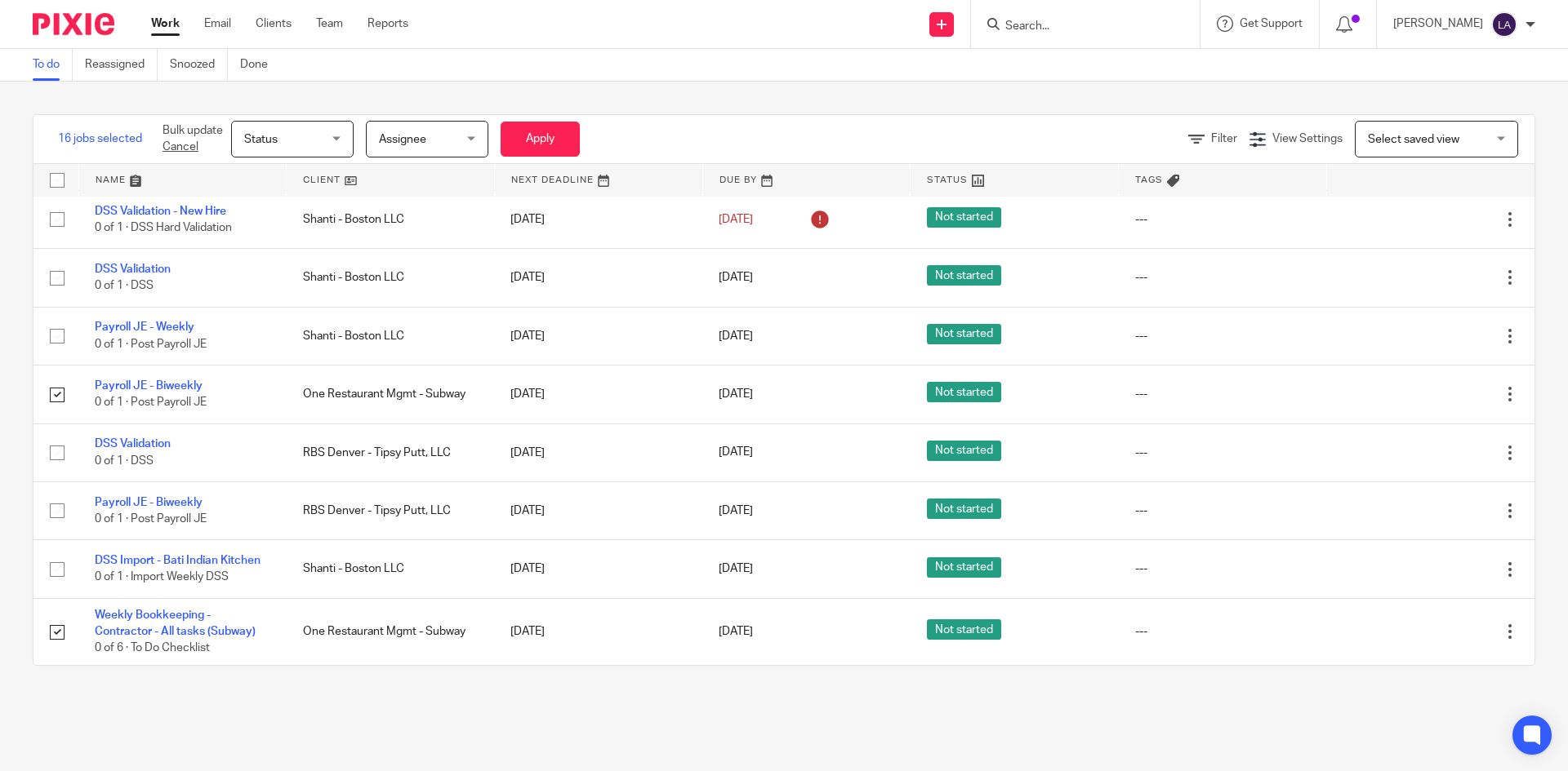
click at [474, 129] on div "Assignee Assignee" at bounding box center [426, 139] width 122 height 36
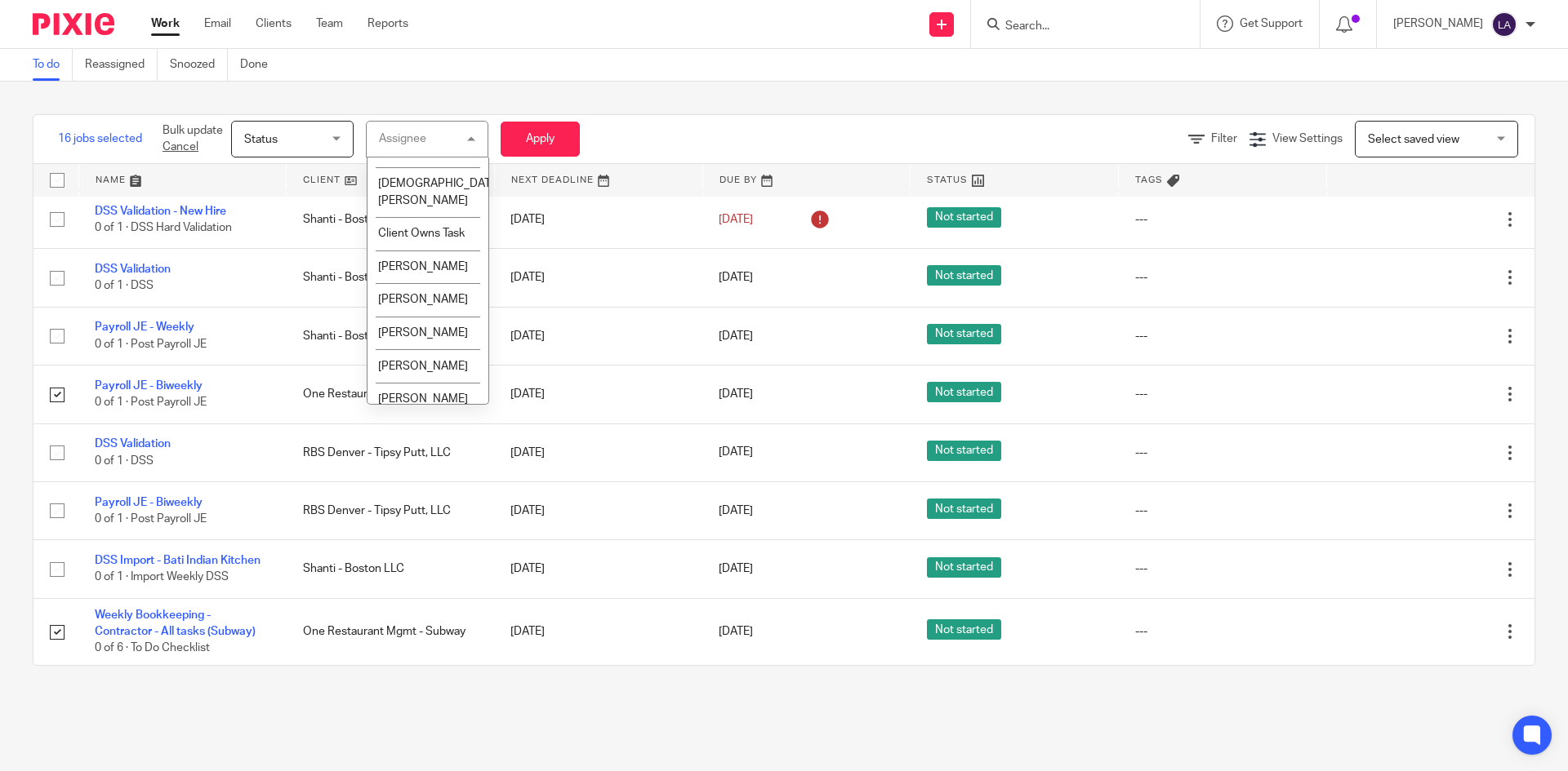
scroll to position [768, 0]
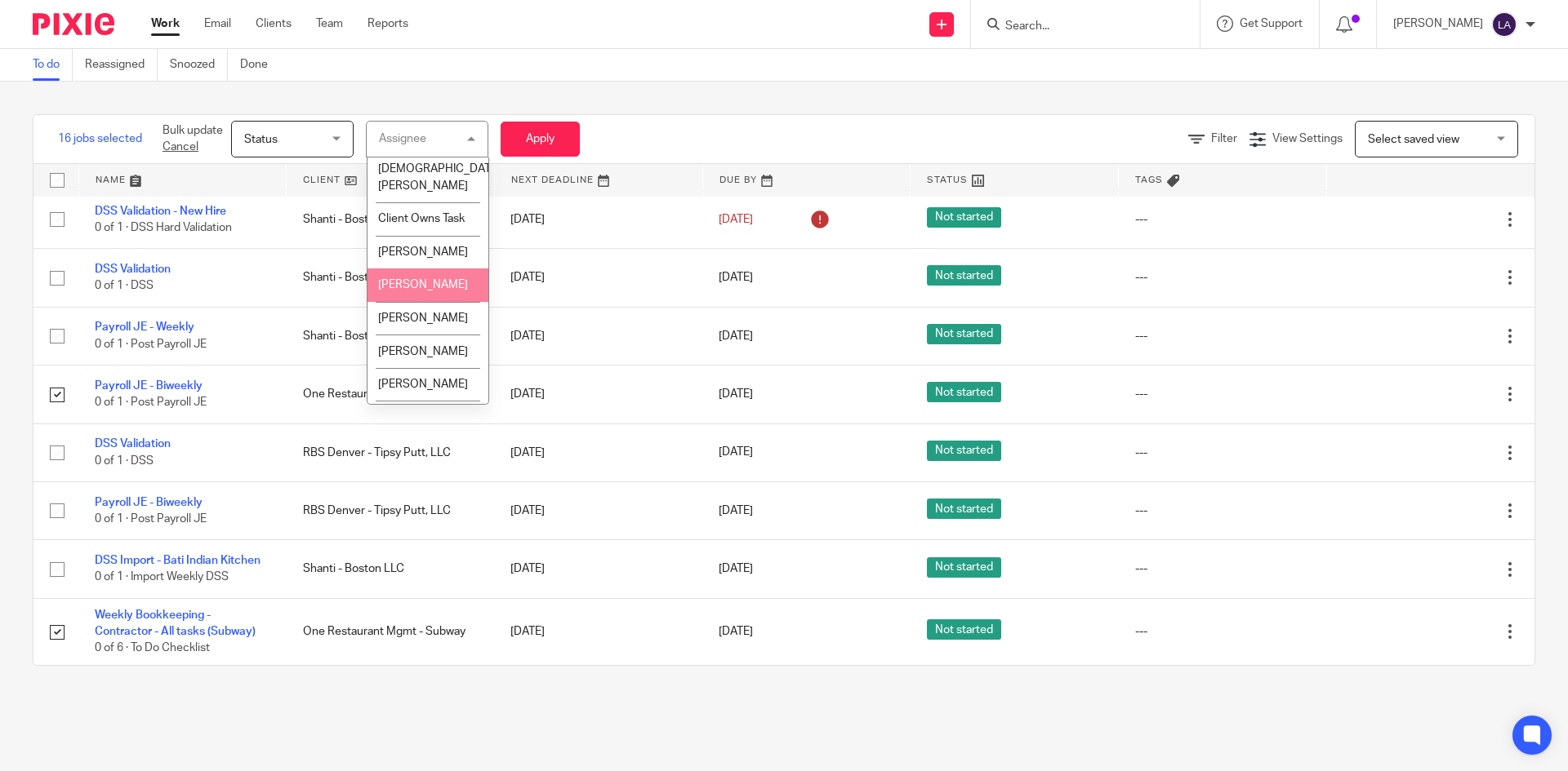
click at [447, 302] on li "DJ Adams" at bounding box center [427, 285] width 120 height 34
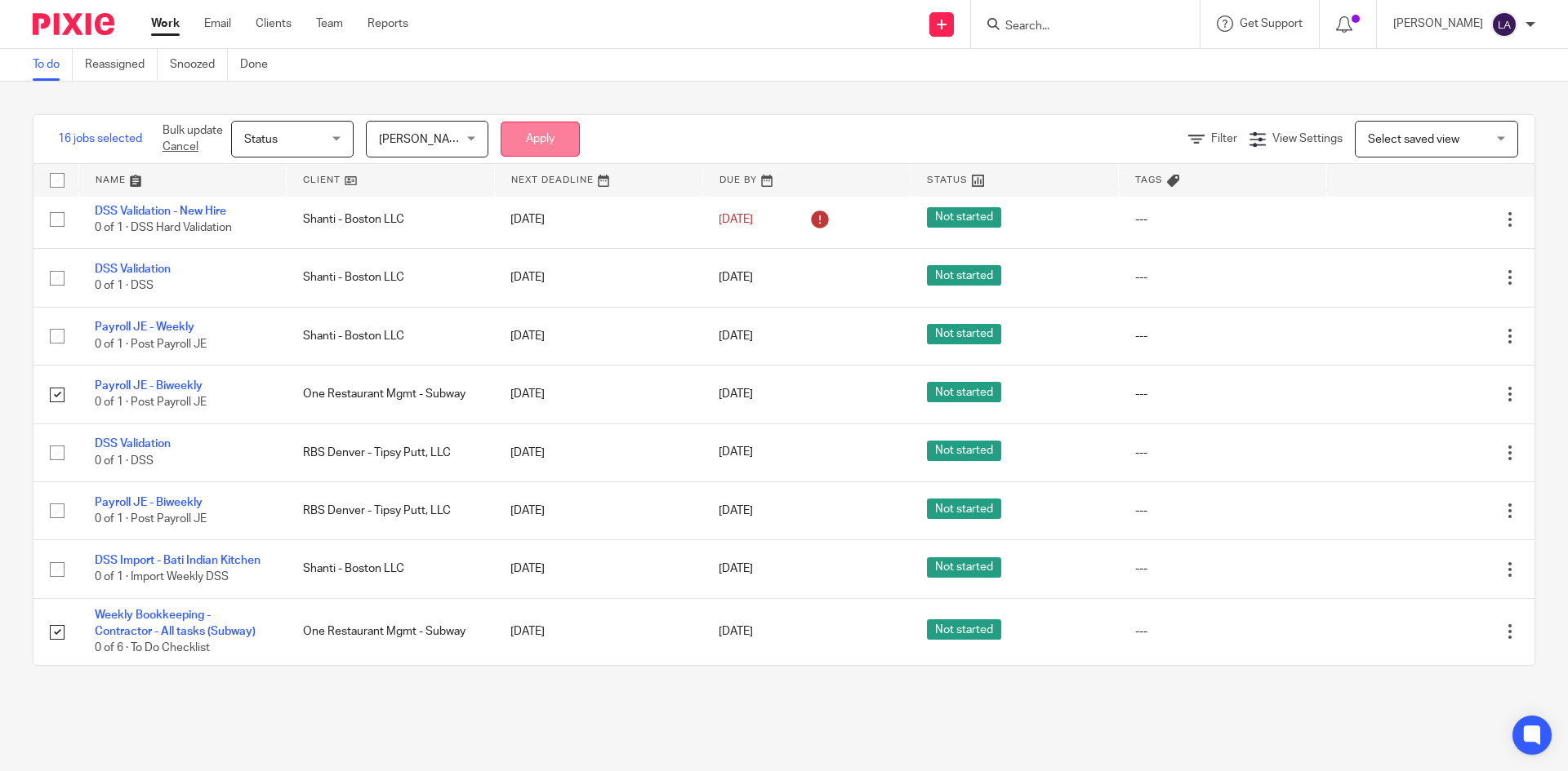
click at [546, 126] on button "Apply" at bounding box center [540, 139] width 79 height 36
